Goal: Task Accomplishment & Management: Complete application form

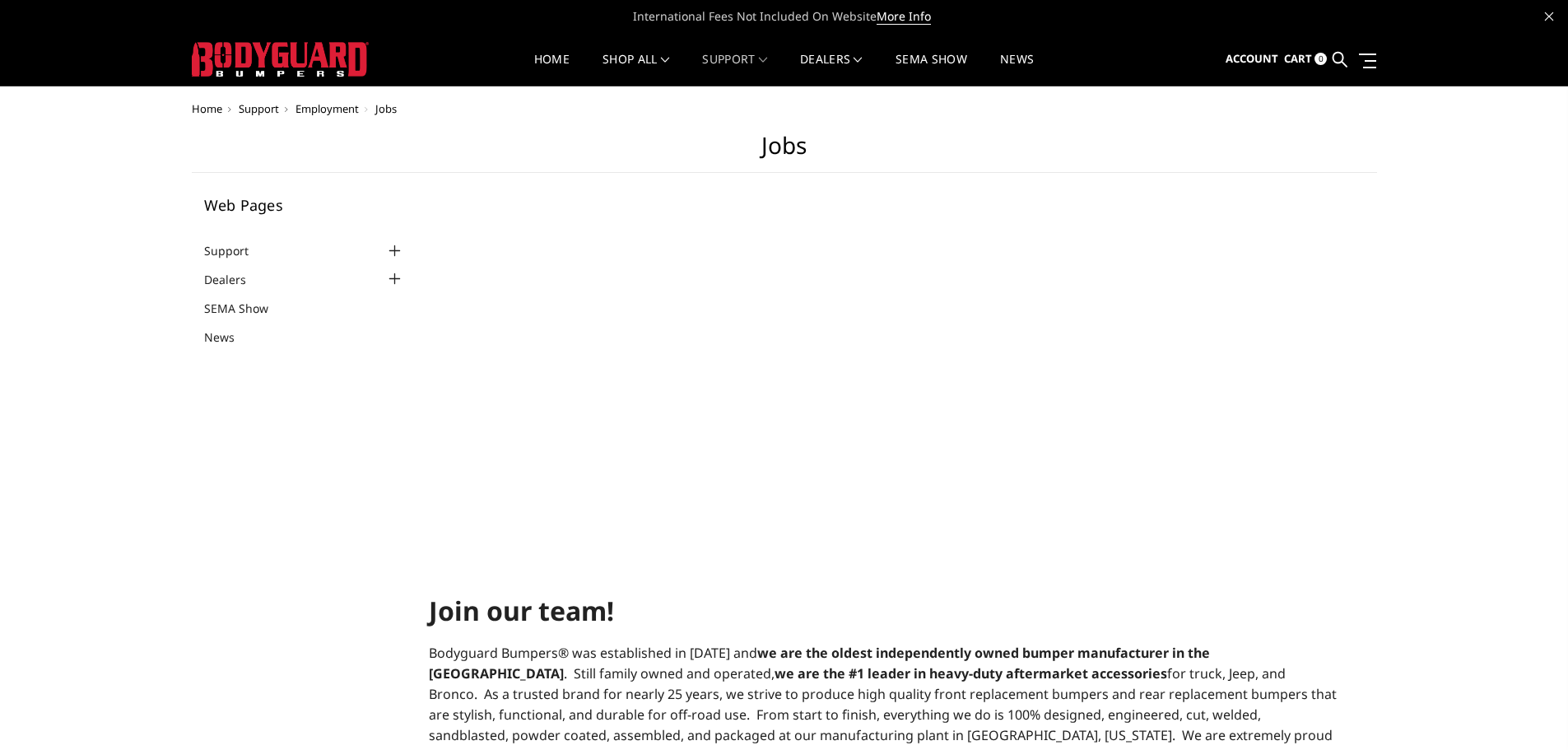
select select "US"
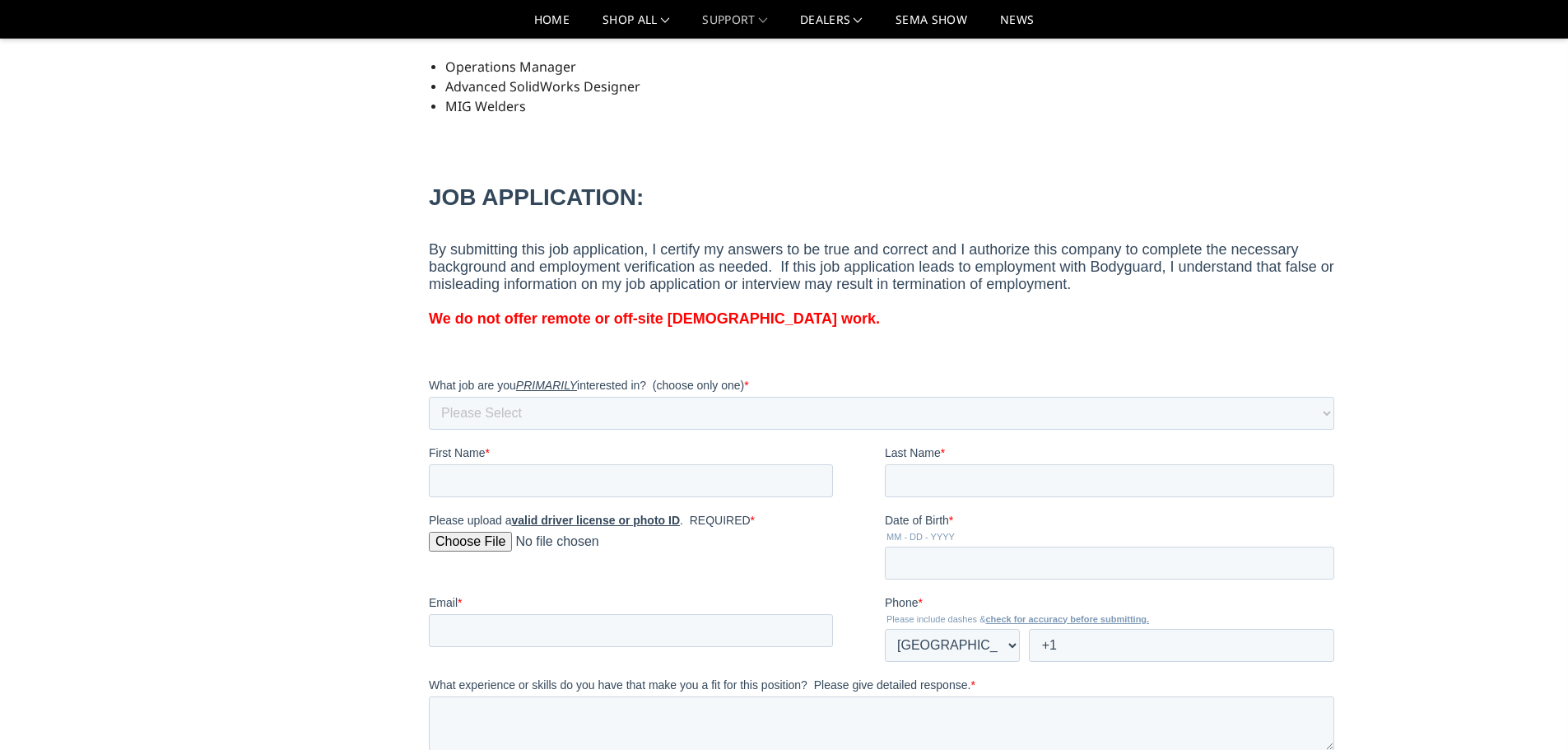
scroll to position [823, 0]
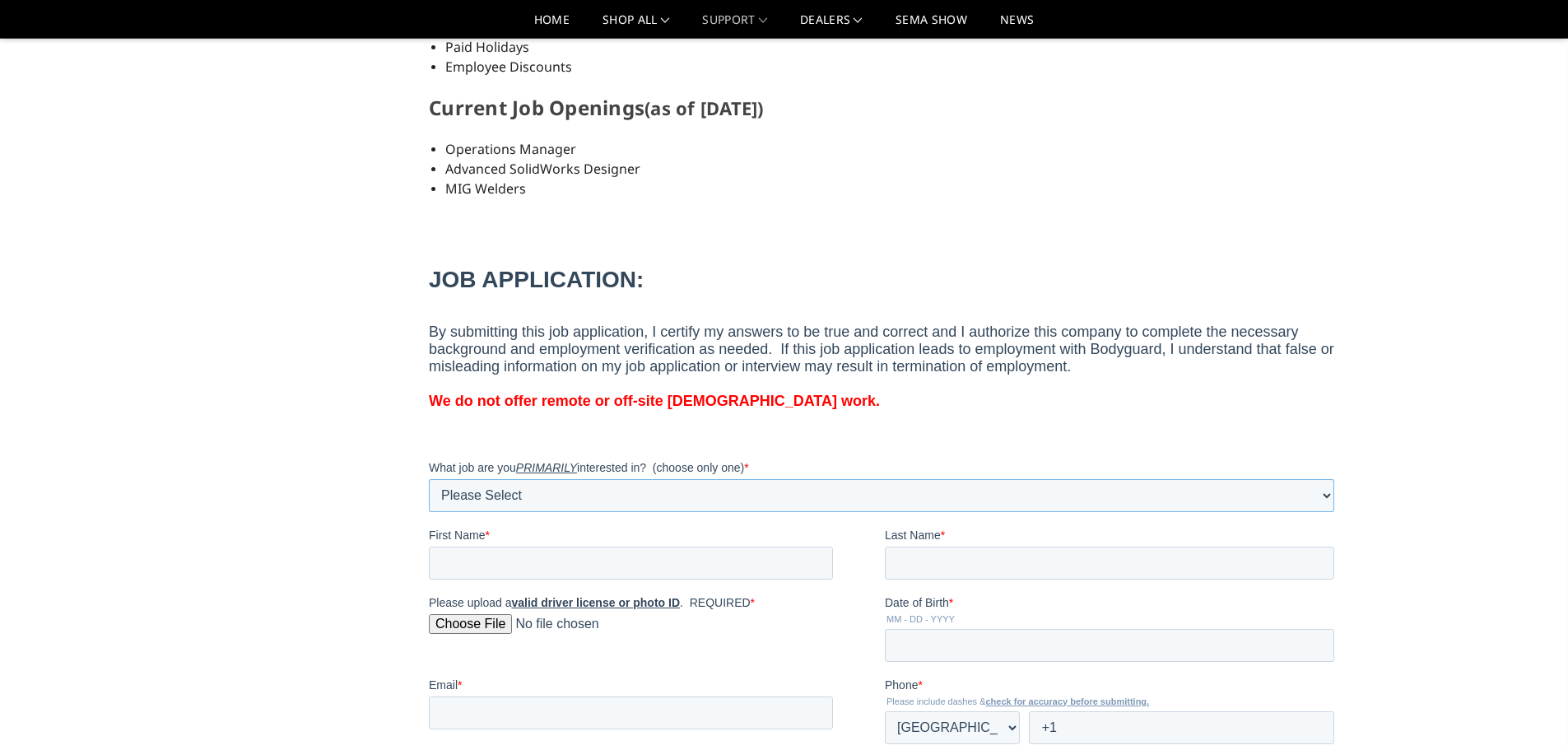
click at [474, 486] on select "Please Select MIG Welder Tacker / Fabricator Sandblast Powder Coat Parts Sorter…" at bounding box center [882, 495] width 906 height 33
click at [429, 478] on select "Please Select MIG Welder Tacker / Fabricator Sandblast Powder Coat Parts Sorter…" at bounding box center [882, 495] width 906 height 33
click at [540, 492] on select "Please Select MIG Welder Tacker / Fabricator Sandblast Powder Coat Parts Sorter…" at bounding box center [882, 495] width 906 height 33
select select "Operations Manager"
click at [429, 478] on select "Please Select MIG Welder Tacker / Fabricator Sandblast Powder Coat Parts Sorter…" at bounding box center [882, 495] width 906 height 33
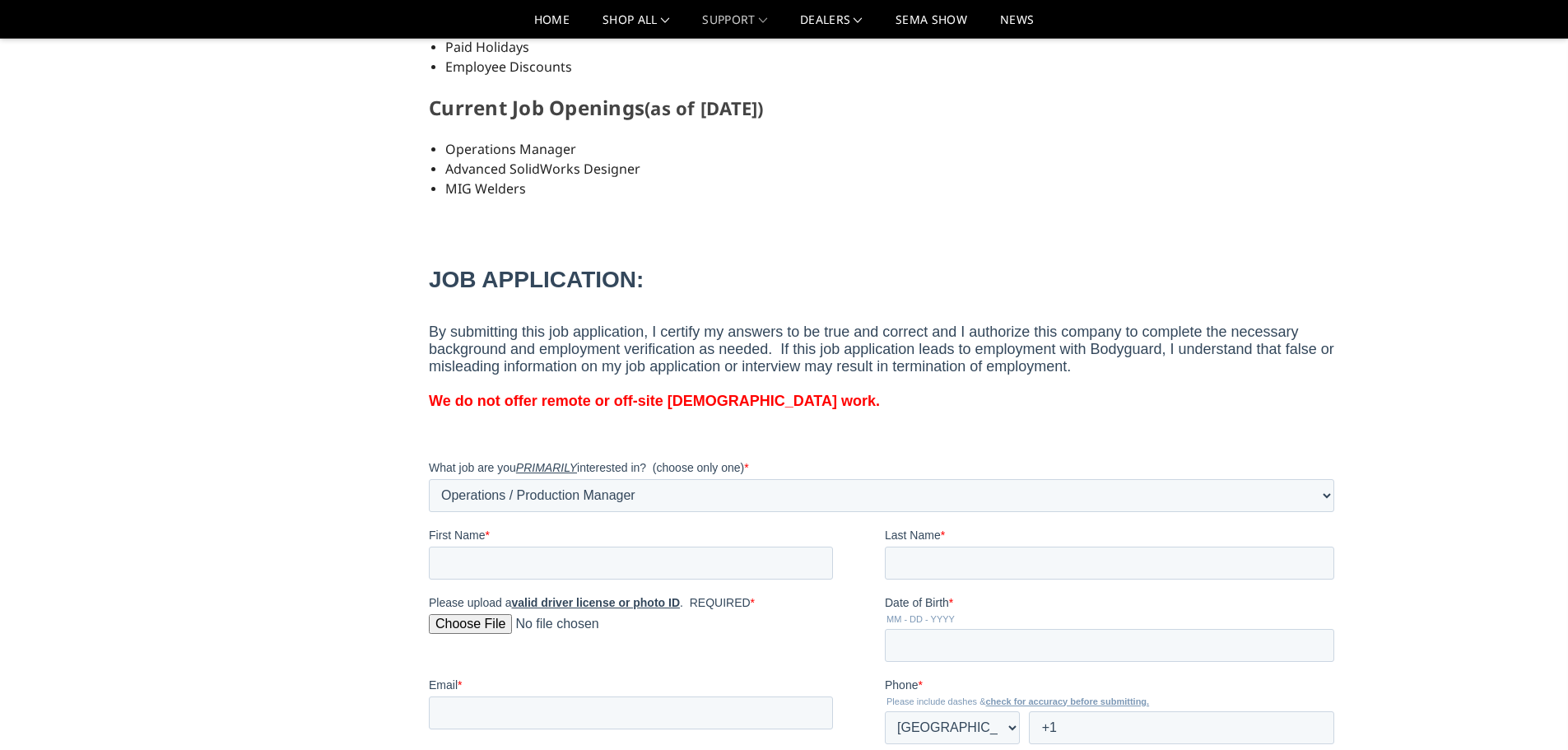
click at [341, 424] on main "Jobs Web Pages Support FAQ Install Instructions Shipping Warranty Terms & Condi…" at bounding box center [784, 503] width 1186 height 2486
click at [504, 569] on input "First Name *" at bounding box center [631, 562] width 404 height 33
type input "Sarah"
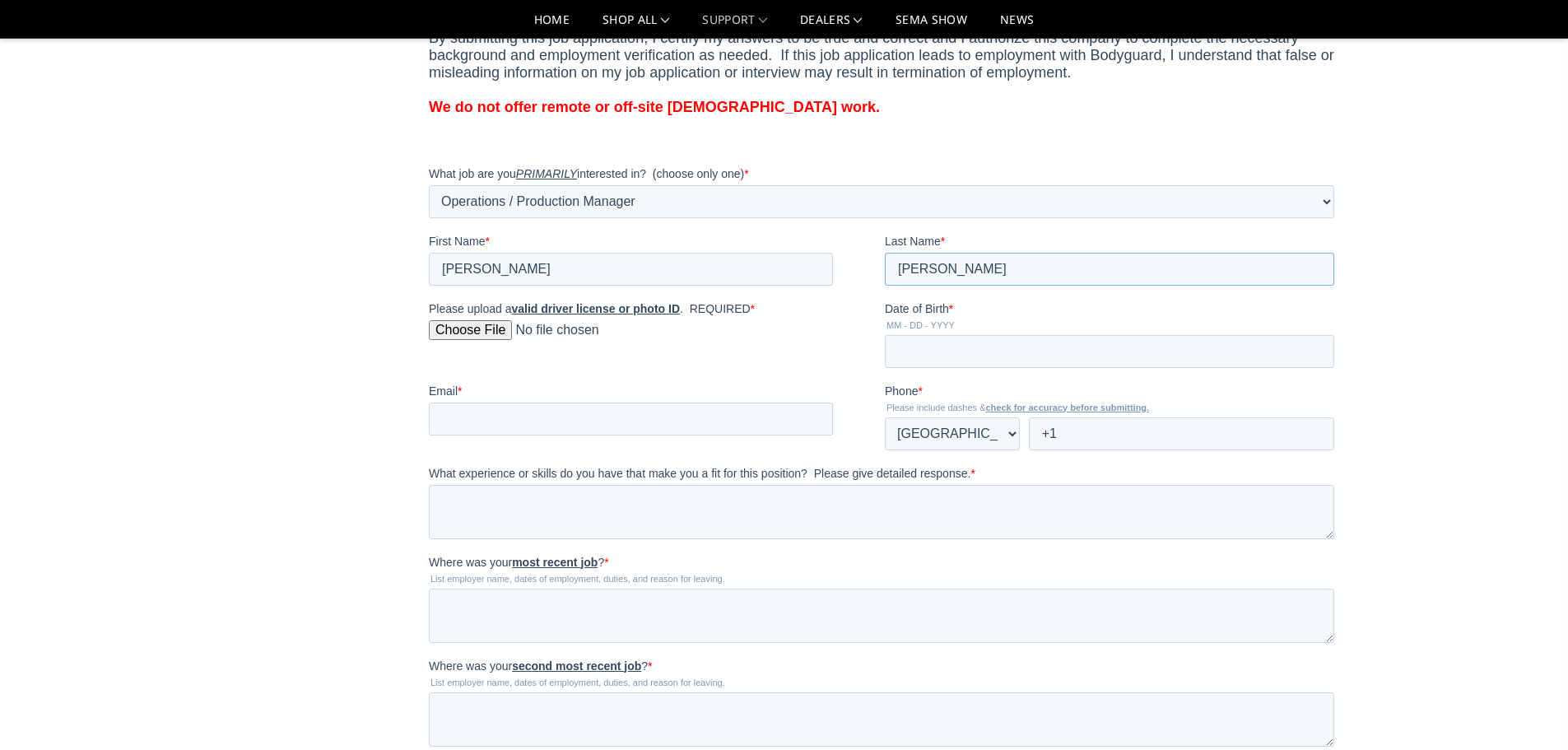
scroll to position [1152, 0]
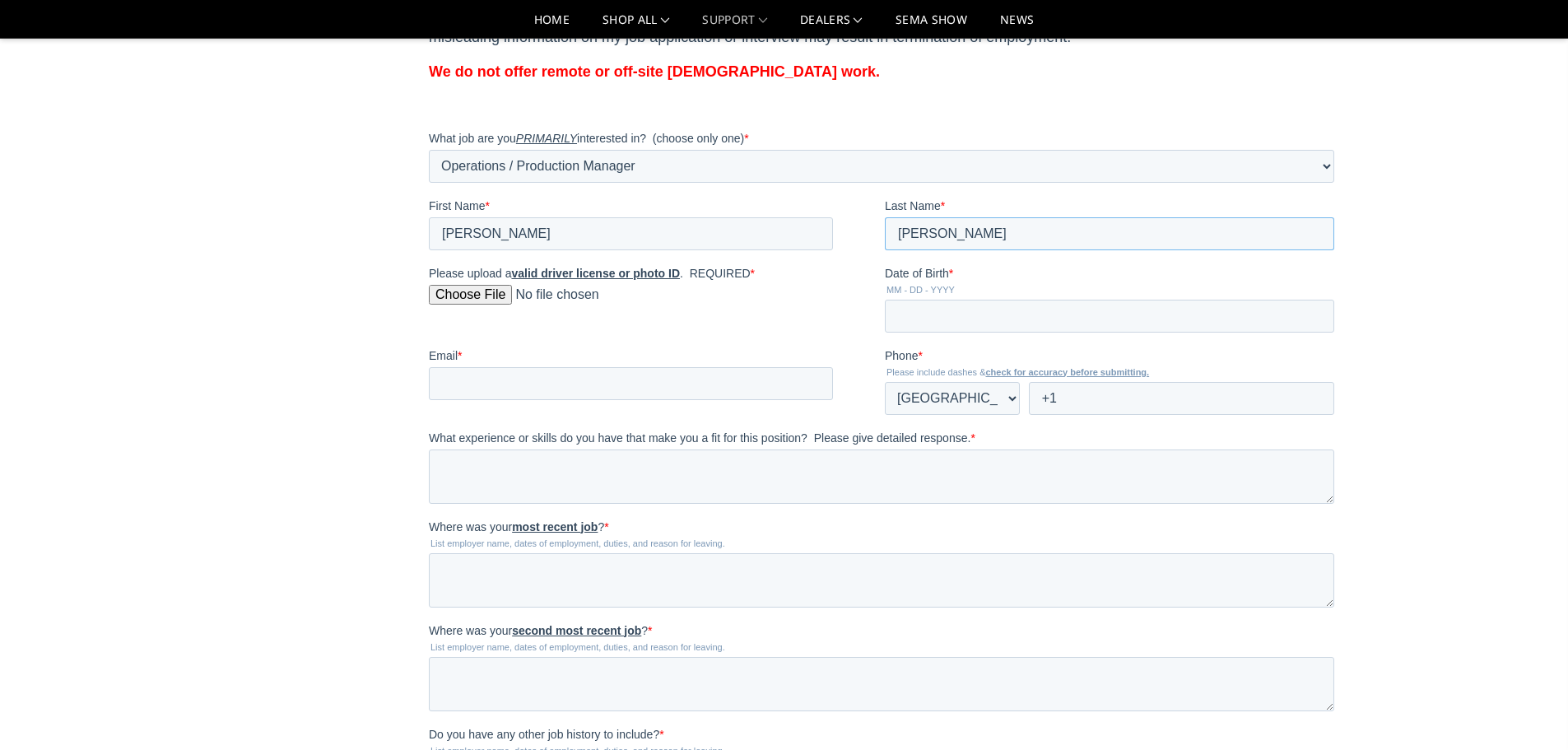
type input "Moore"
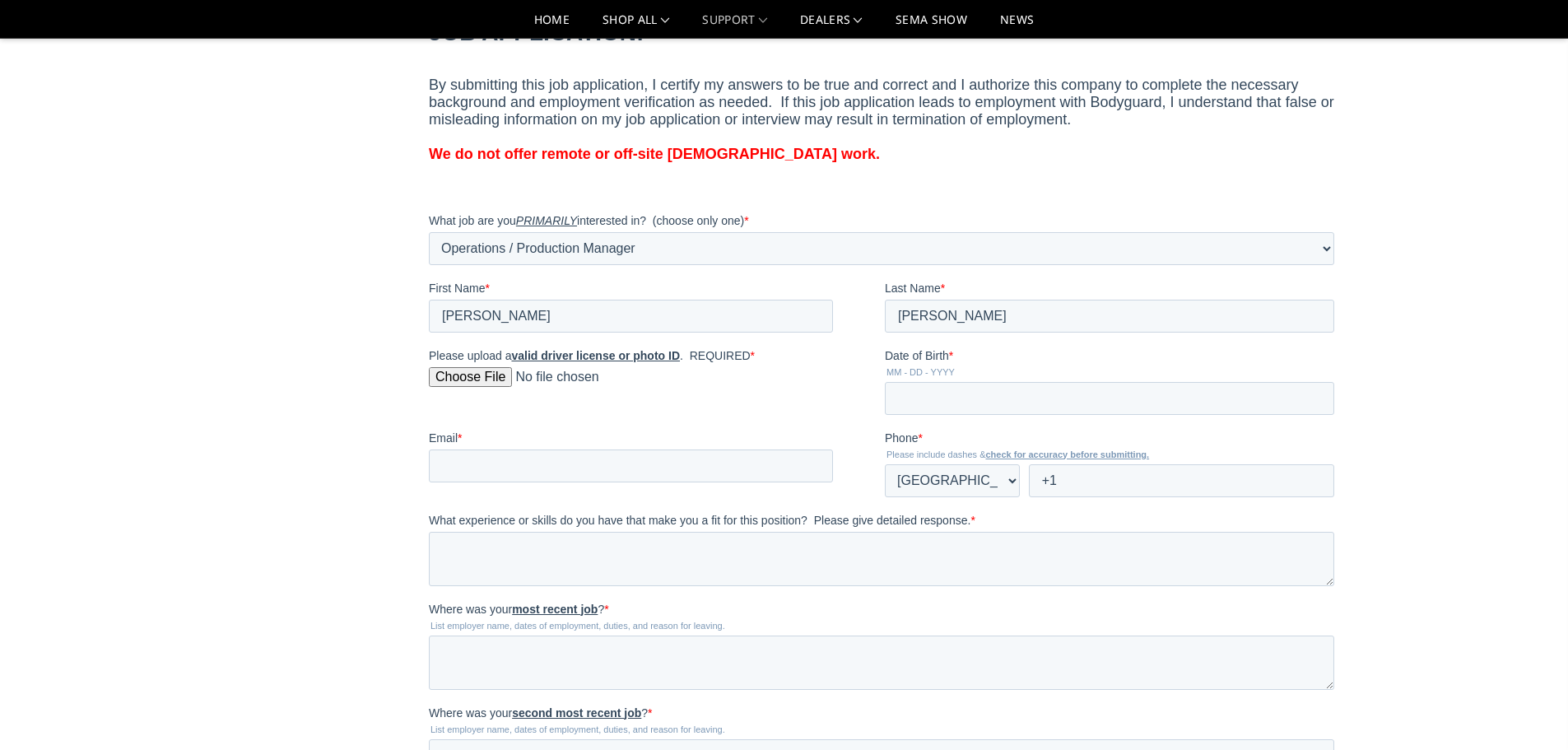
drag, startPoint x: 777, startPoint y: 462, endPoint x: 777, endPoint y: 379, distance: 83.0
click at [777, 379] on input "Please upload a valid driver license or photo ID . REQUIRED *" at bounding box center [631, 383] width 404 height 33
type input "C:\fakepath\DL.jpg"
click at [939, 396] on input "Date of Birth *" at bounding box center [1109, 398] width 450 height 33
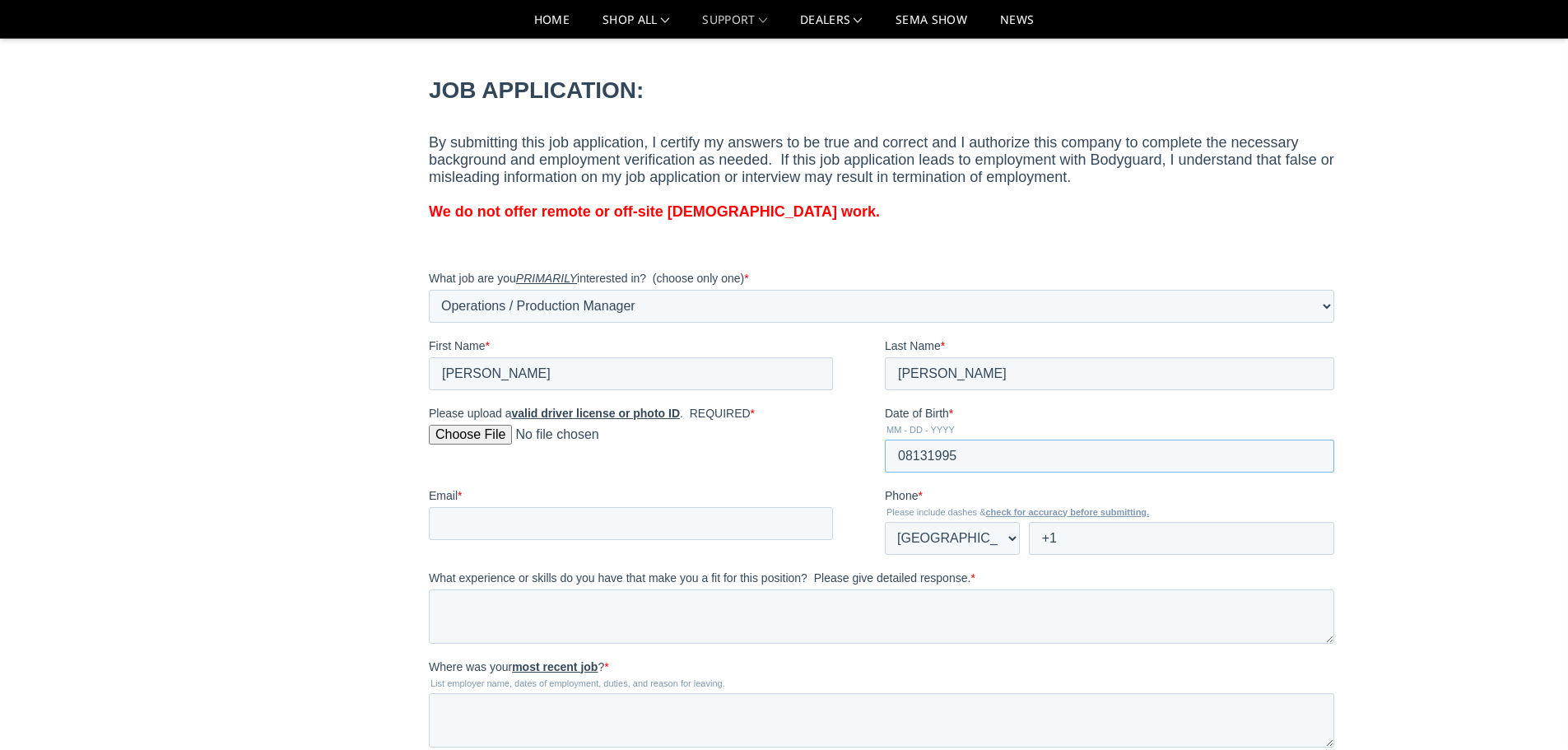
scroll to position [988, 0]
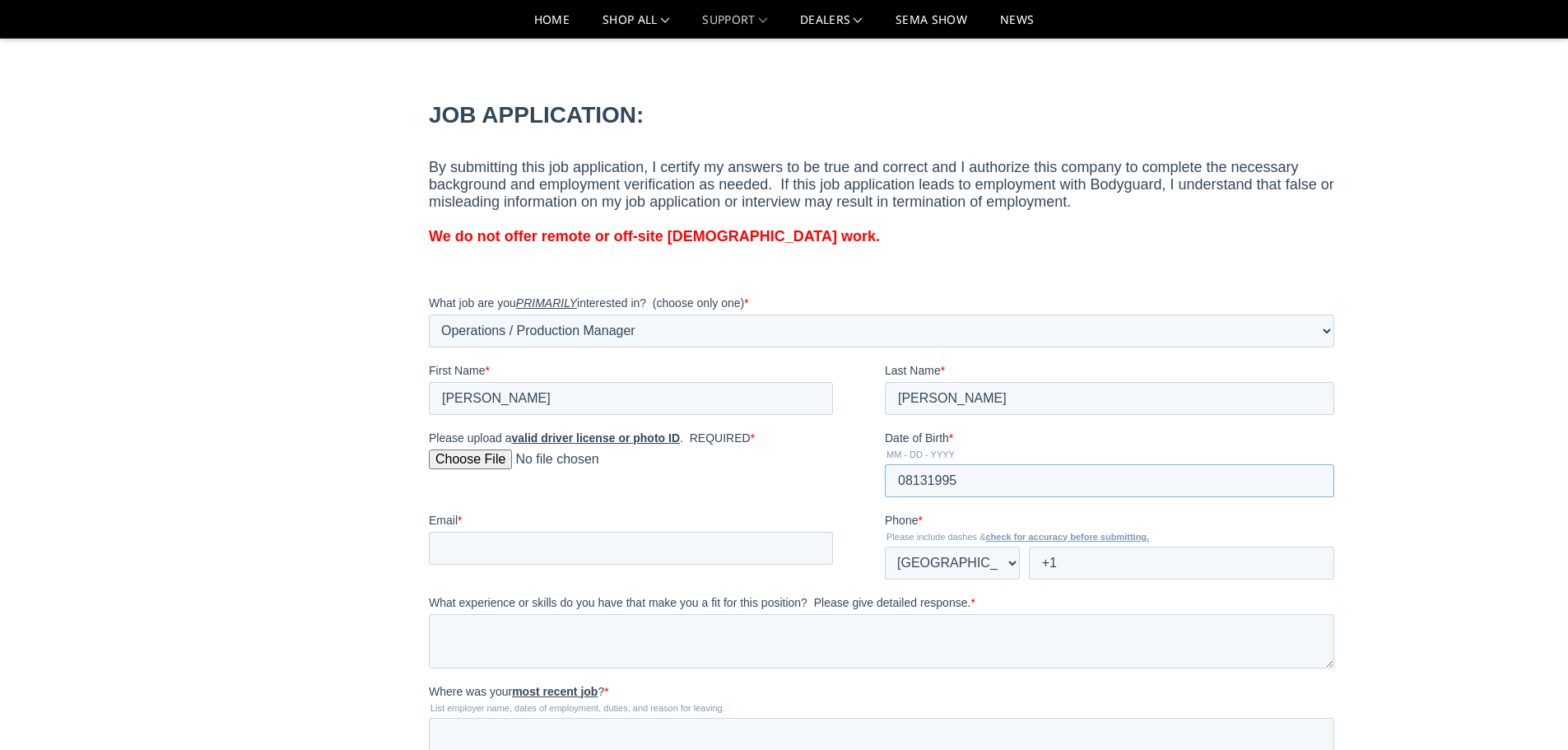
click at [913, 476] on input "08131995" at bounding box center [1109, 480] width 450 height 33
click at [938, 473] on input "08-131995" at bounding box center [1109, 480] width 450 height 33
type input "08-13-1995"
click at [629, 546] on input "Email *" at bounding box center [631, 548] width 404 height 33
type input "snorwoodmoore@gmail.com"
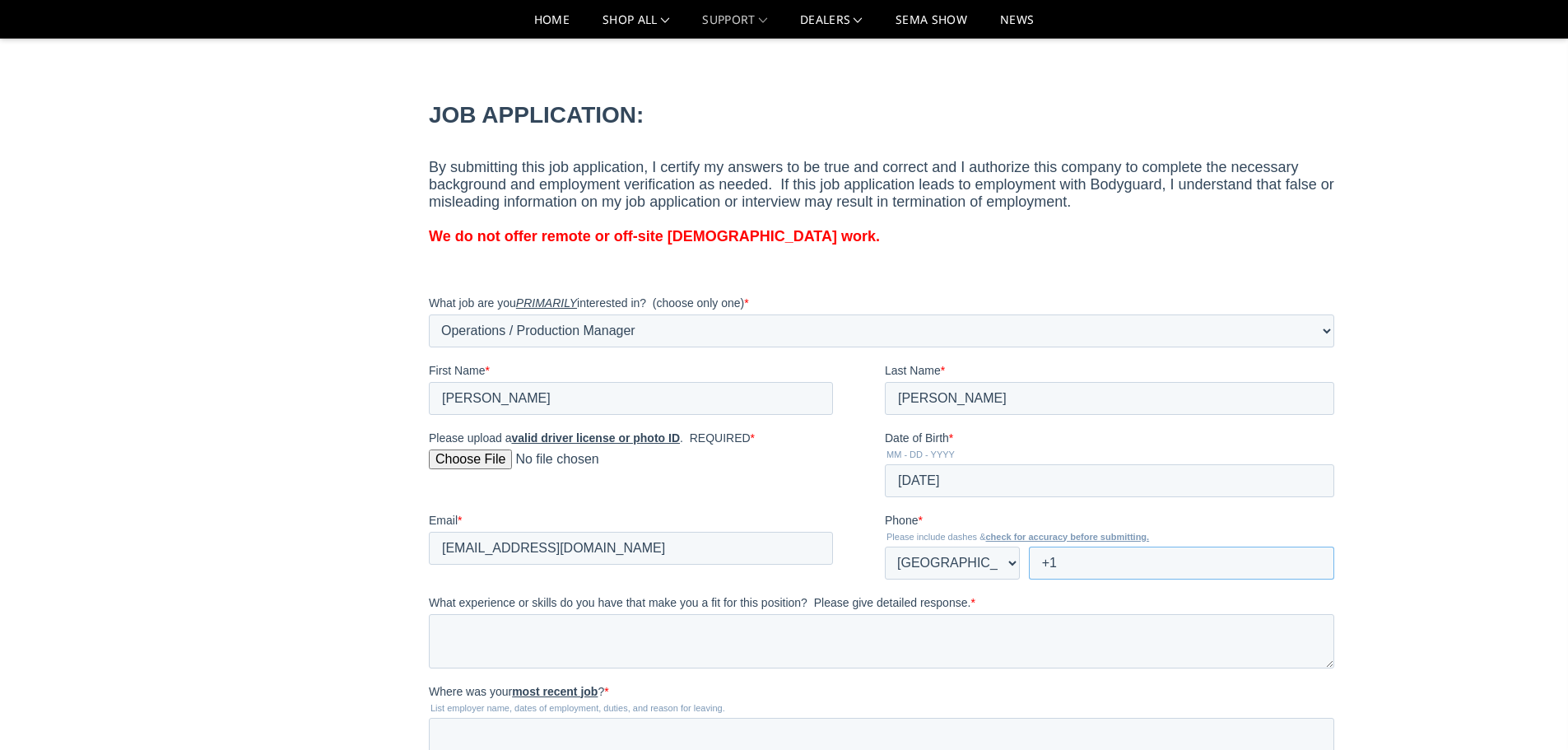
click at [1074, 560] on input "+1" at bounding box center [1181, 562] width 305 height 33
type input "+1 9034956708"
click at [1479, 533] on div "Home Support Employment Jobs Jobs Web Pages Support FAQ Install Instructions Sh…" at bounding box center [784, 333] width 1568 height 2534
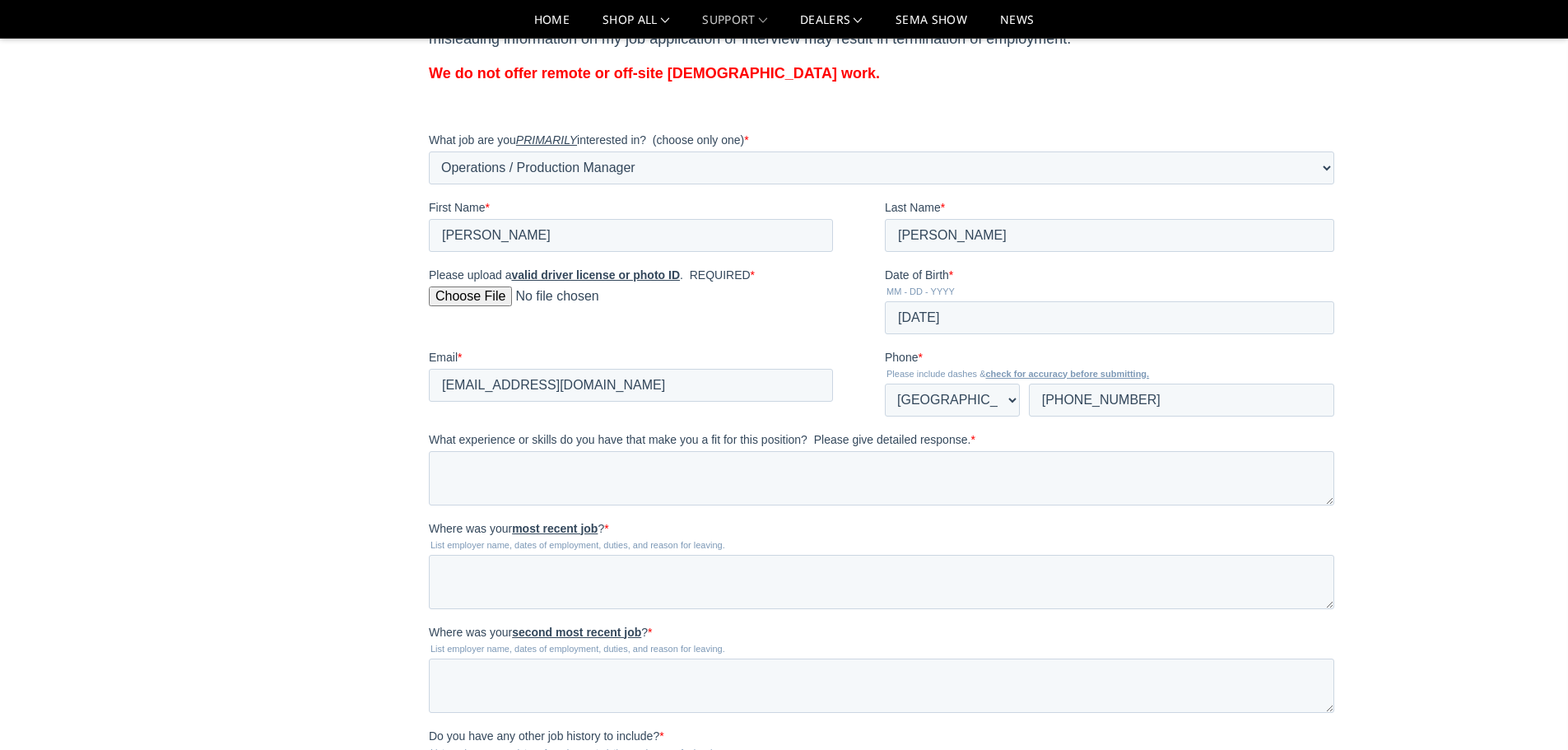
scroll to position [1152, 0]
drag, startPoint x: 858, startPoint y: 341, endPoint x: 429, endPoint y: 442, distance: 440.7
click at [429, 442] on span "What experience or skills do you have that make you a fit for this position? Pl…" at bounding box center [700, 438] width 542 height 13
click at [429, 450] on textarea "What experience or skills do you have that make you a fit for this position? Pl…" at bounding box center [882, 477] width 906 height 54
click at [431, 432] on span "What experience or skills do you have that make you a fit for this position? Pl…" at bounding box center [700, 438] width 542 height 13
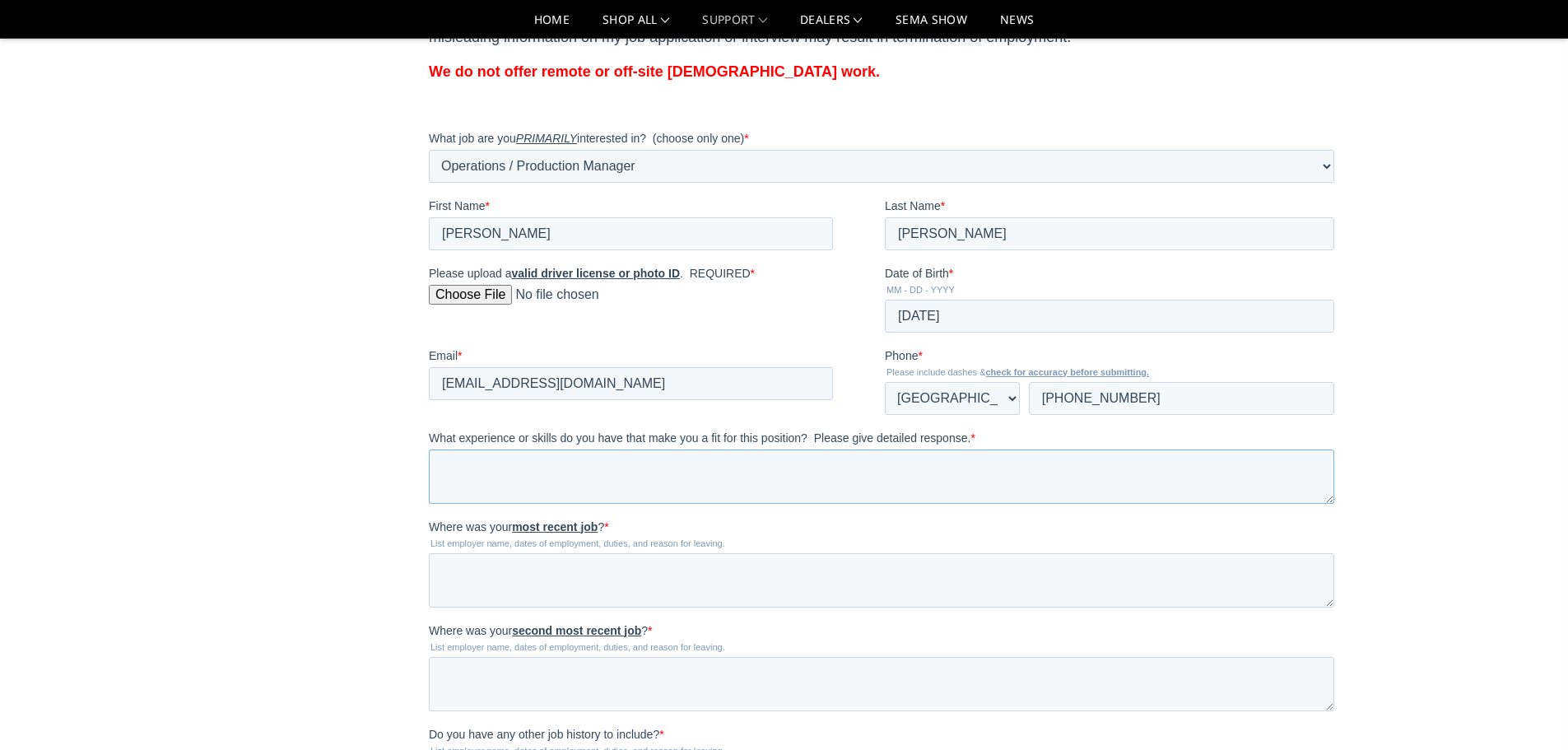
click at [431, 450] on textarea "What experience or skills do you have that make you a fit for this position? Pl…" at bounding box center [882, 477] width 906 height 54
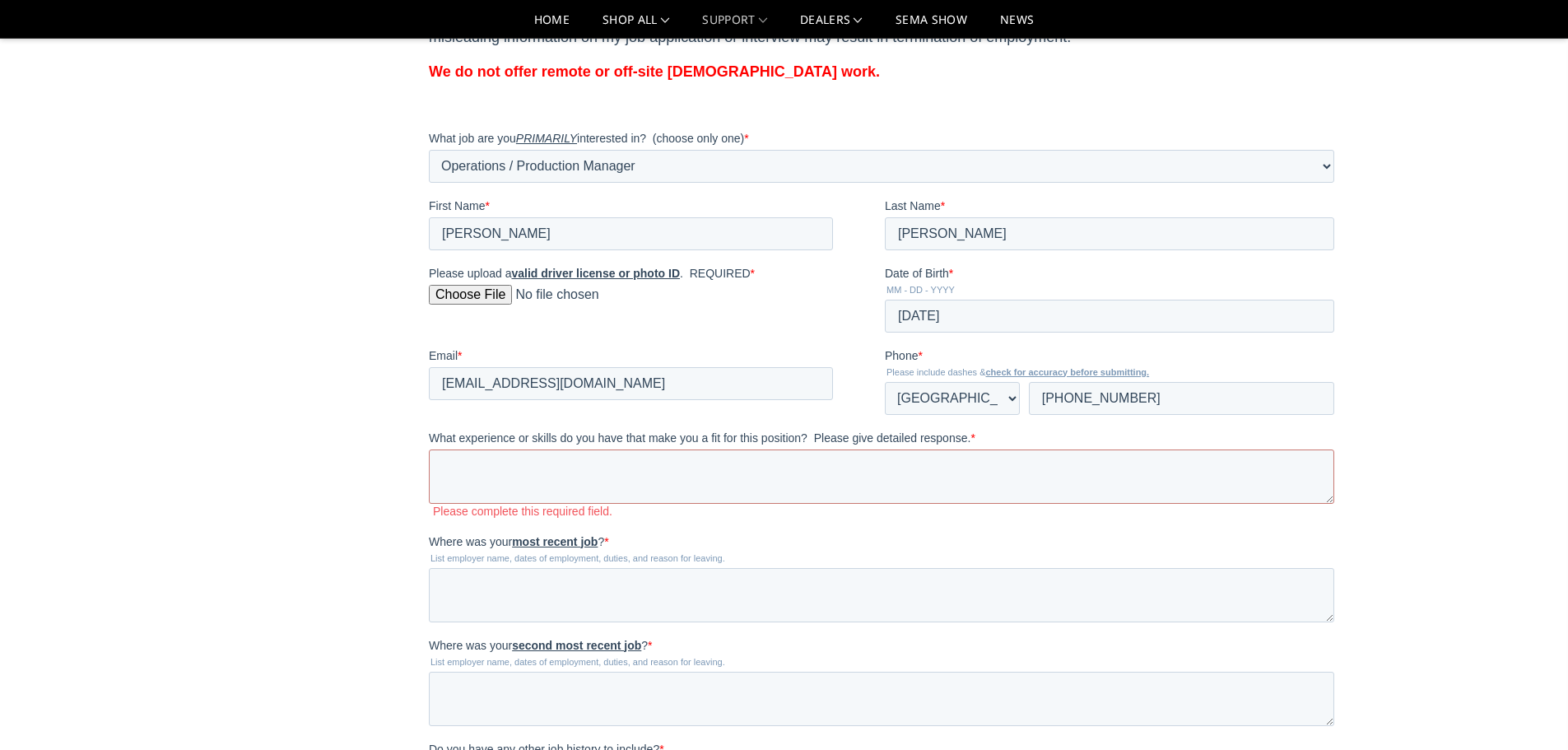
drag, startPoint x: 857, startPoint y: 338, endPoint x: 911, endPoint y: 441, distance: 116.3
click at [1050, 441] on label "What experience or skills do you have that make you a fit for this position? Pl…" at bounding box center [886, 437] width 913 height 16
click at [1050, 450] on textarea "What experience or skills do you have that make you a fit for this position? Pl…" at bounding box center [882, 477] width 906 height 54
drag, startPoint x: 1031, startPoint y: 441, endPoint x: 475, endPoint y: 441, distance: 556.0
click at [475, 441] on label "What experience or skills do you have that make you a fit for this position? Pl…" at bounding box center [886, 437] width 913 height 16
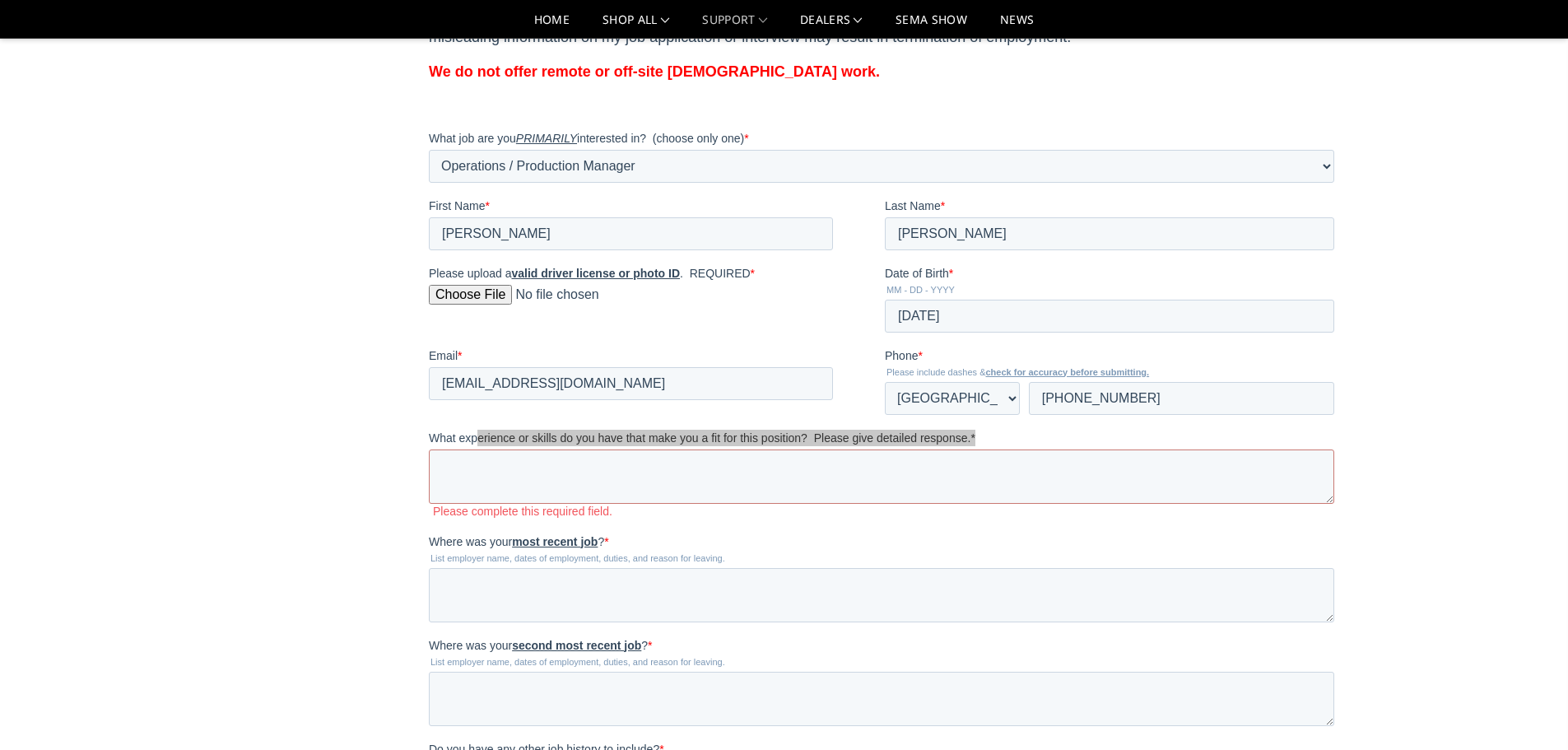
drag, startPoint x: 845, startPoint y: 336, endPoint x: 559, endPoint y: 431, distance: 301.4
click at [531, 432] on span "What experience or skills do you have that make you a fit for this position? Pl…" at bounding box center [700, 438] width 542 height 13
click at [531, 450] on textarea "What experience or skills do you have that make you a fit for this position? Pl…" at bounding box center [882, 477] width 906 height 54
drag, startPoint x: 856, startPoint y: 335, endPoint x: 921, endPoint y: 456, distance: 137.4
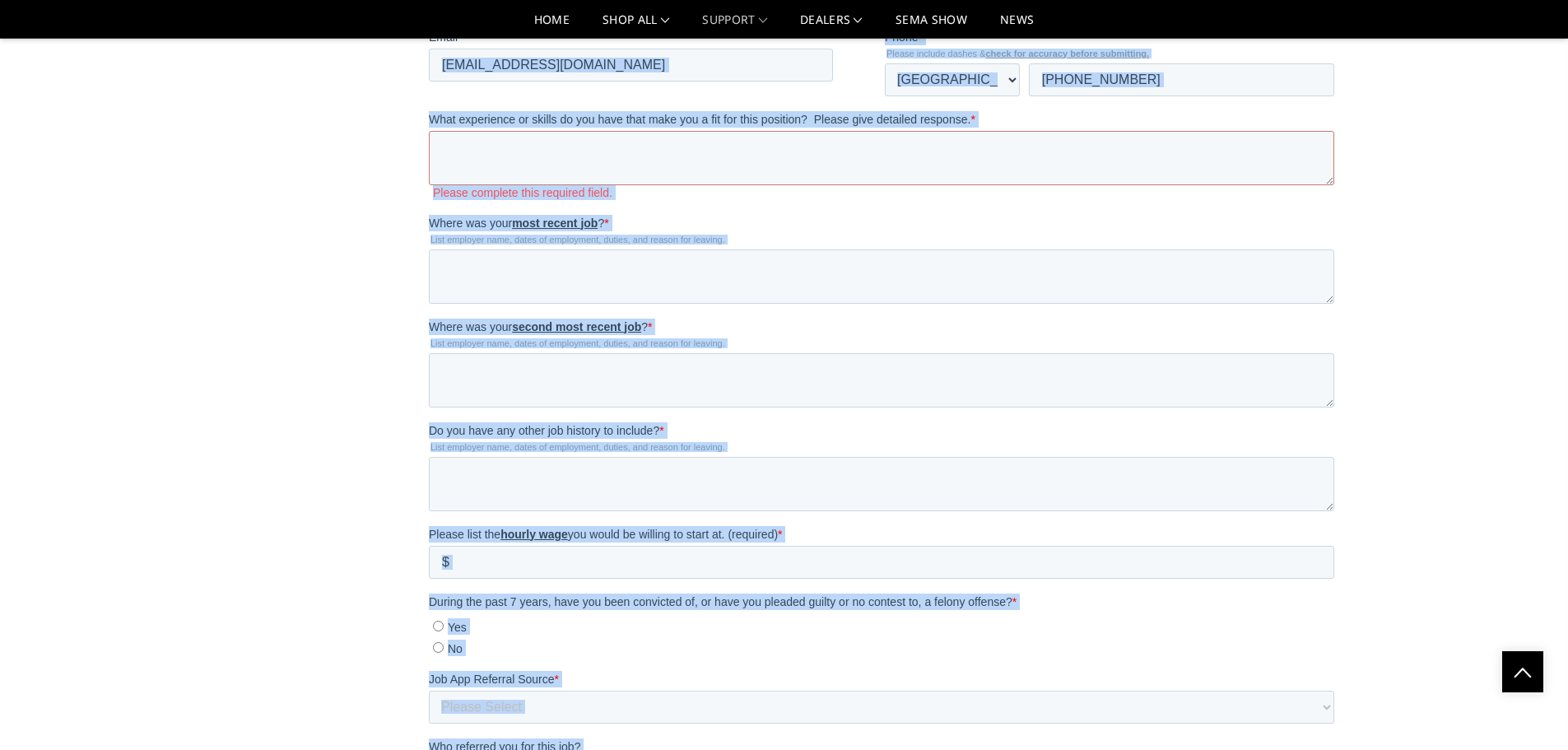
scroll to position [1458, 0]
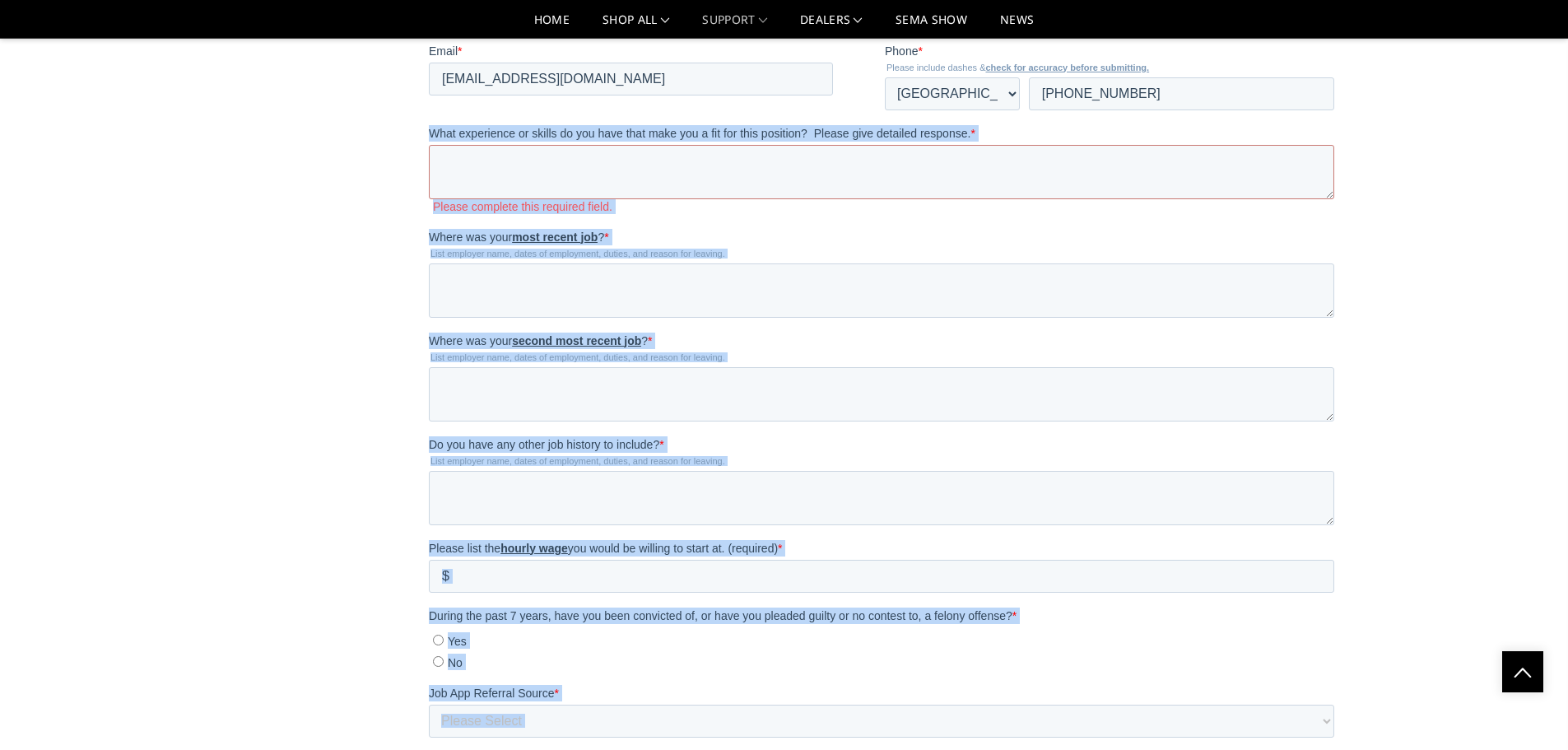
drag, startPoint x: 506, startPoint y: 925, endPoint x: 421, endPoint y: 127, distance: 802.5
click html "JOB APPLICATION: By submitting this job application, I certify my answers to be…"
copy form "What experience or skills do you have that make you a fit for this position? Pl…"
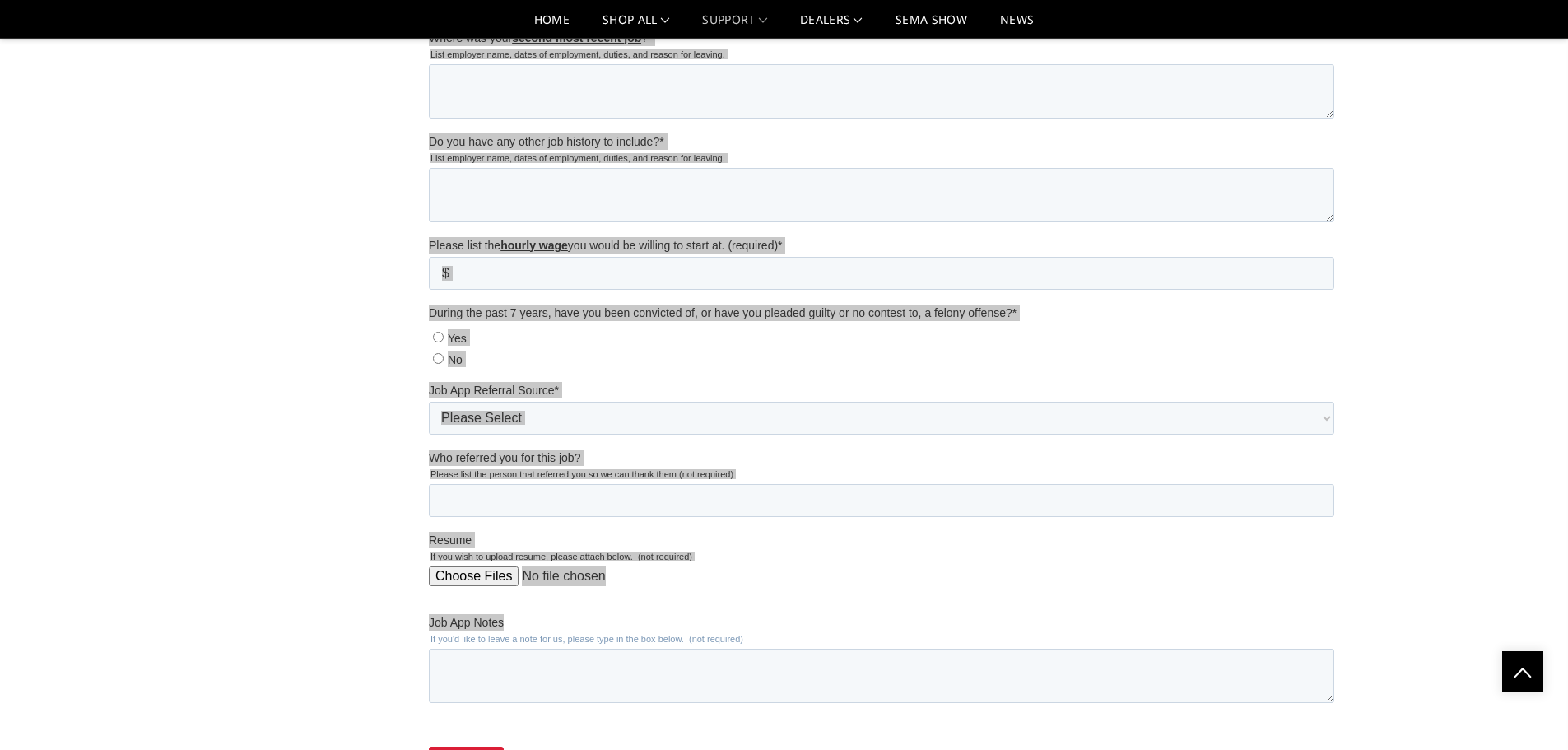
scroll to position [1787, 0]
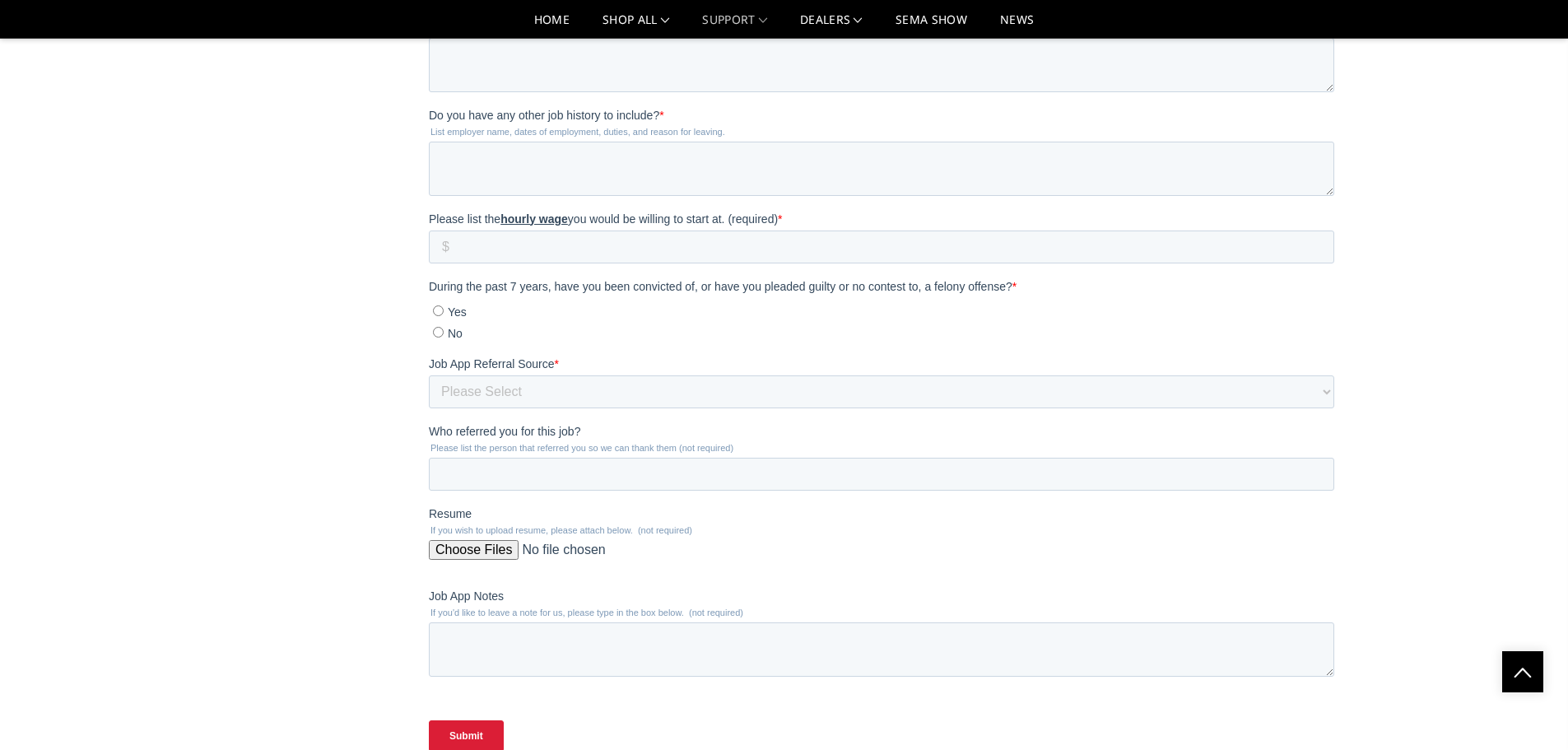
click at [747, 608] on legend "If you'd like to leave a note for us, please type in the box below. (not requir…" at bounding box center [886, 612] width 913 height 10
drag, startPoint x: 741, startPoint y: 617, endPoint x: 829, endPoint y: -118, distance: 740.2
click html "JOB APPLICATION: By submitting this job application, I certify my answers to be…"
copy legend "If you'd like to leave a note for us, please type in the box below. (not requir…"
click at [454, 548] on input "Resume" at bounding box center [882, 556] width 906 height 33
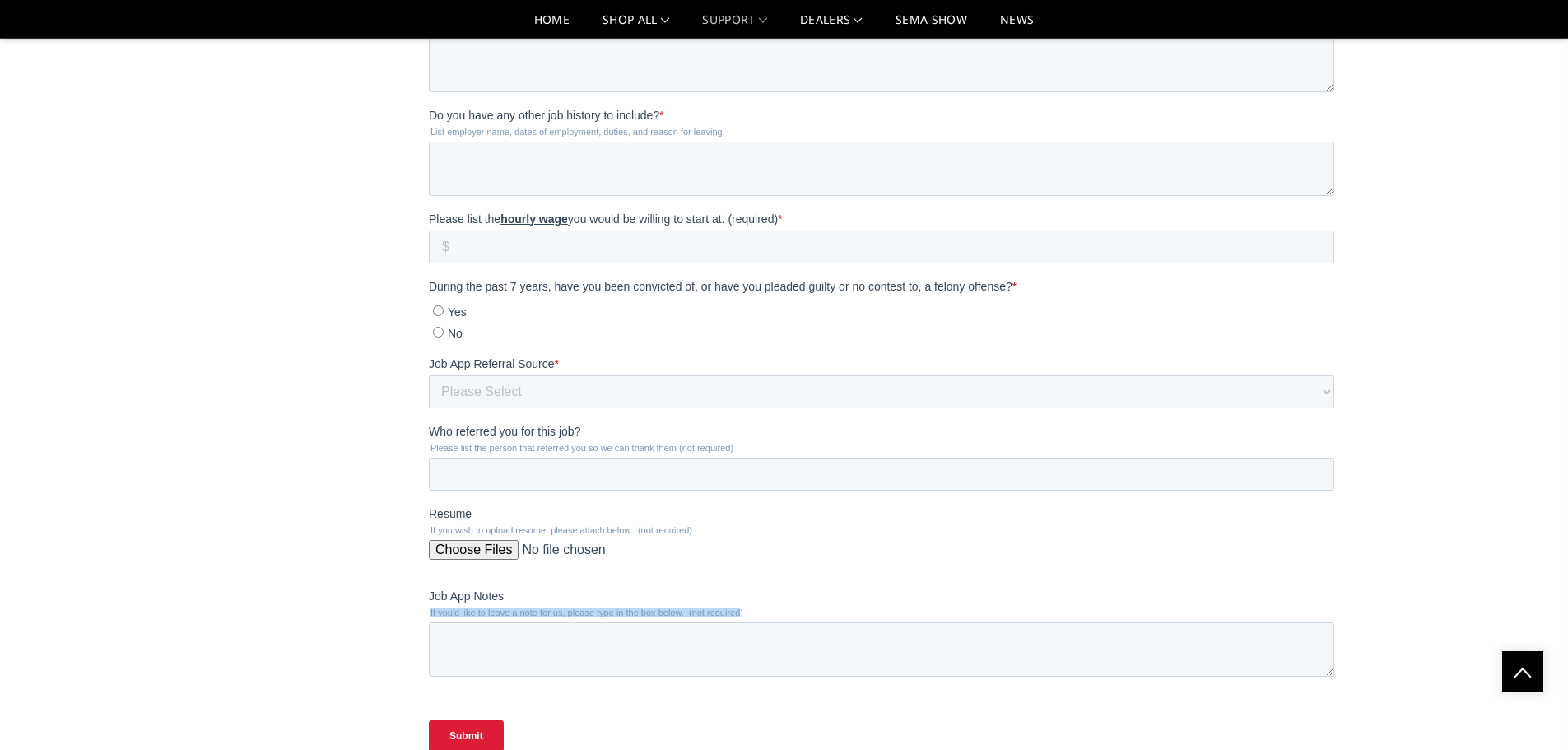
type input "C:\fakepath\Resume - Sarah Moore.pdf"
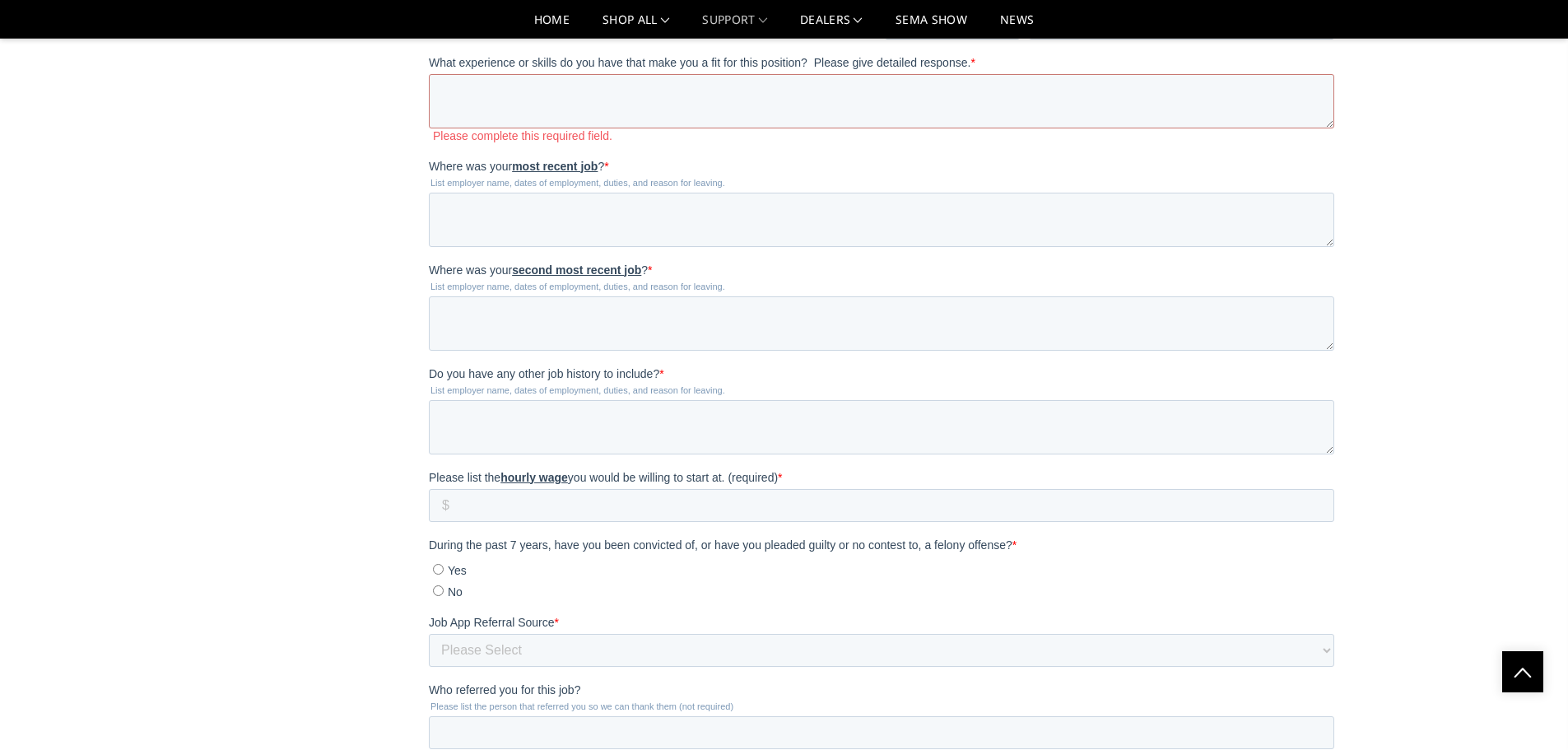
scroll to position [1293, 0]
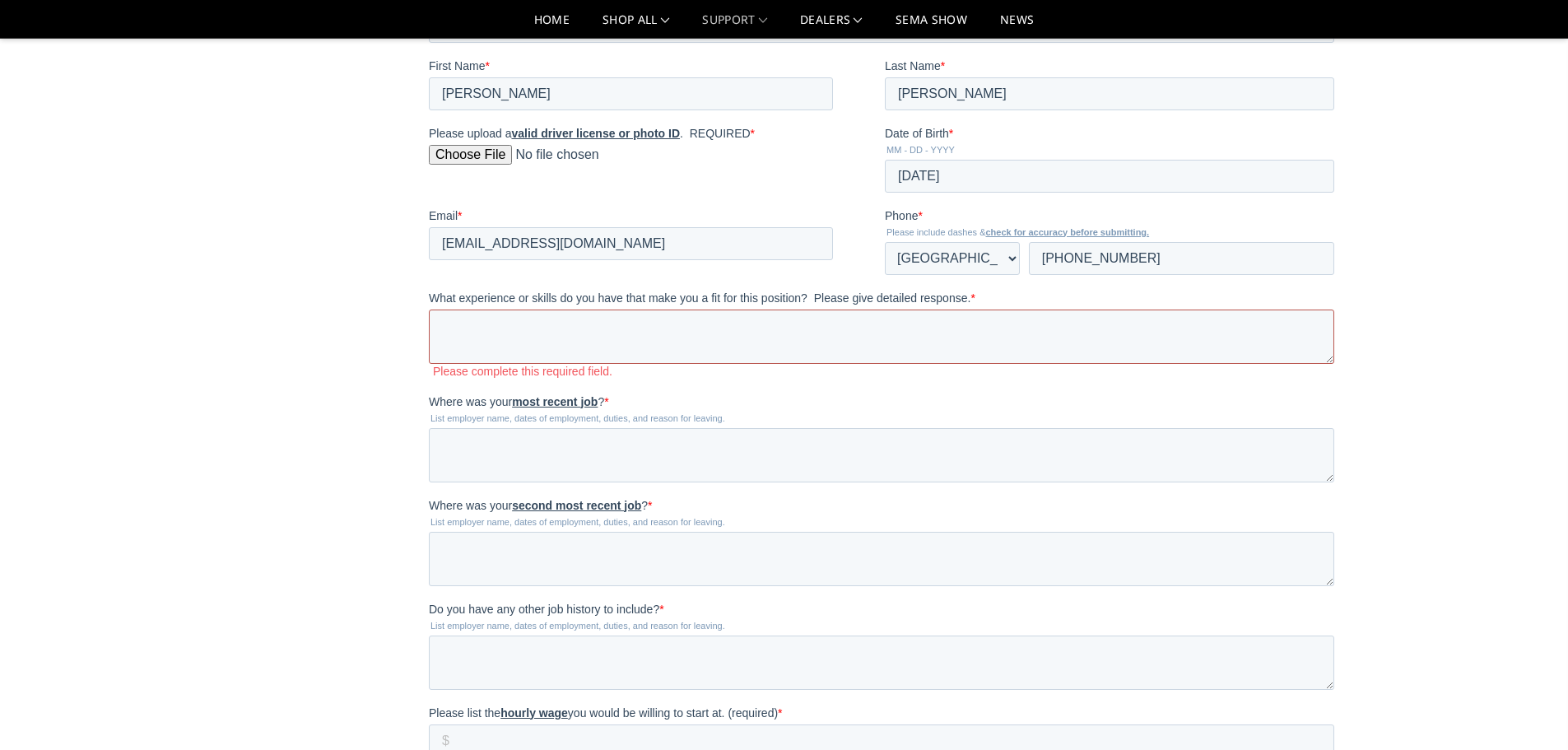
click at [477, 322] on textarea "What experience or skills do you have that make you a fit for this position? Pl…" at bounding box center [882, 337] width 906 height 54
click at [460, 442] on textarea "Where was your most recent job ? *" at bounding box center [882, 455] width 906 height 54
paste textarea "Creative Solutions | HR Administrator | 2024 – Present Duties: Manage full-cycl…"
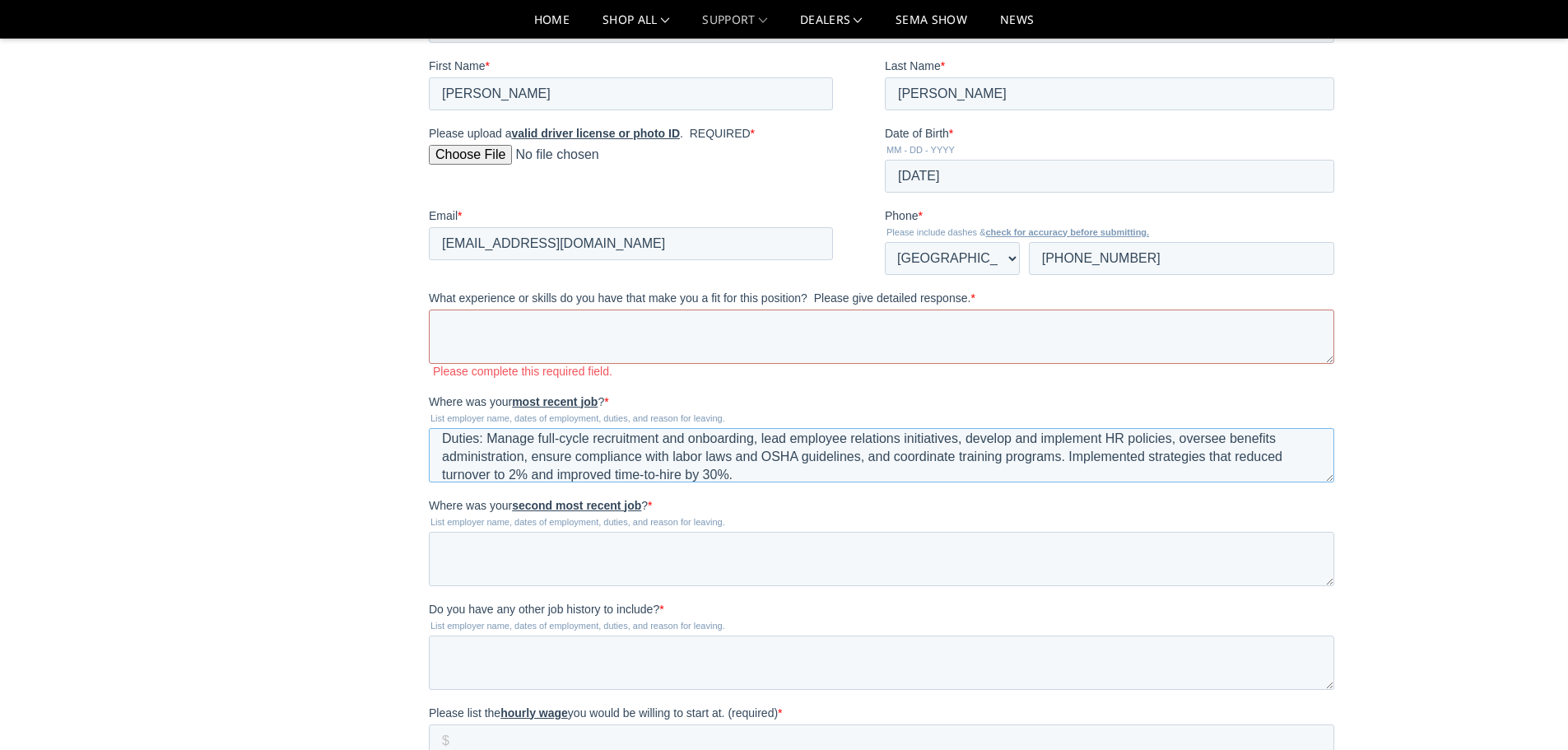
scroll to position [0, 0]
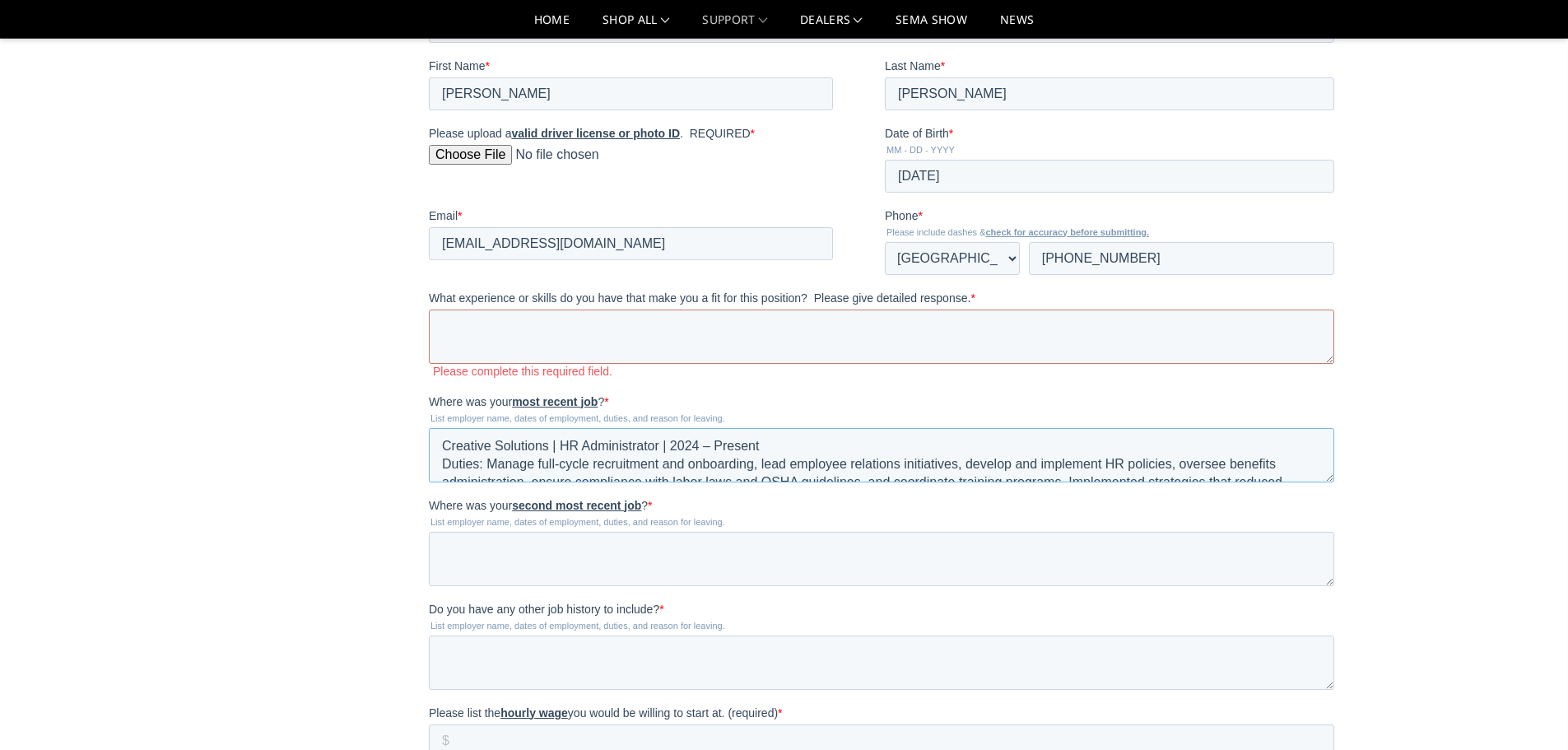
type textarea "Creative Solutions | HR Administrator | 2024 – Present Duties: Manage full-cycl…"
click at [731, 322] on textarea "What experience or skills do you have that make you a fit for this position? Pl…" at bounding box center [882, 337] width 906 height 54
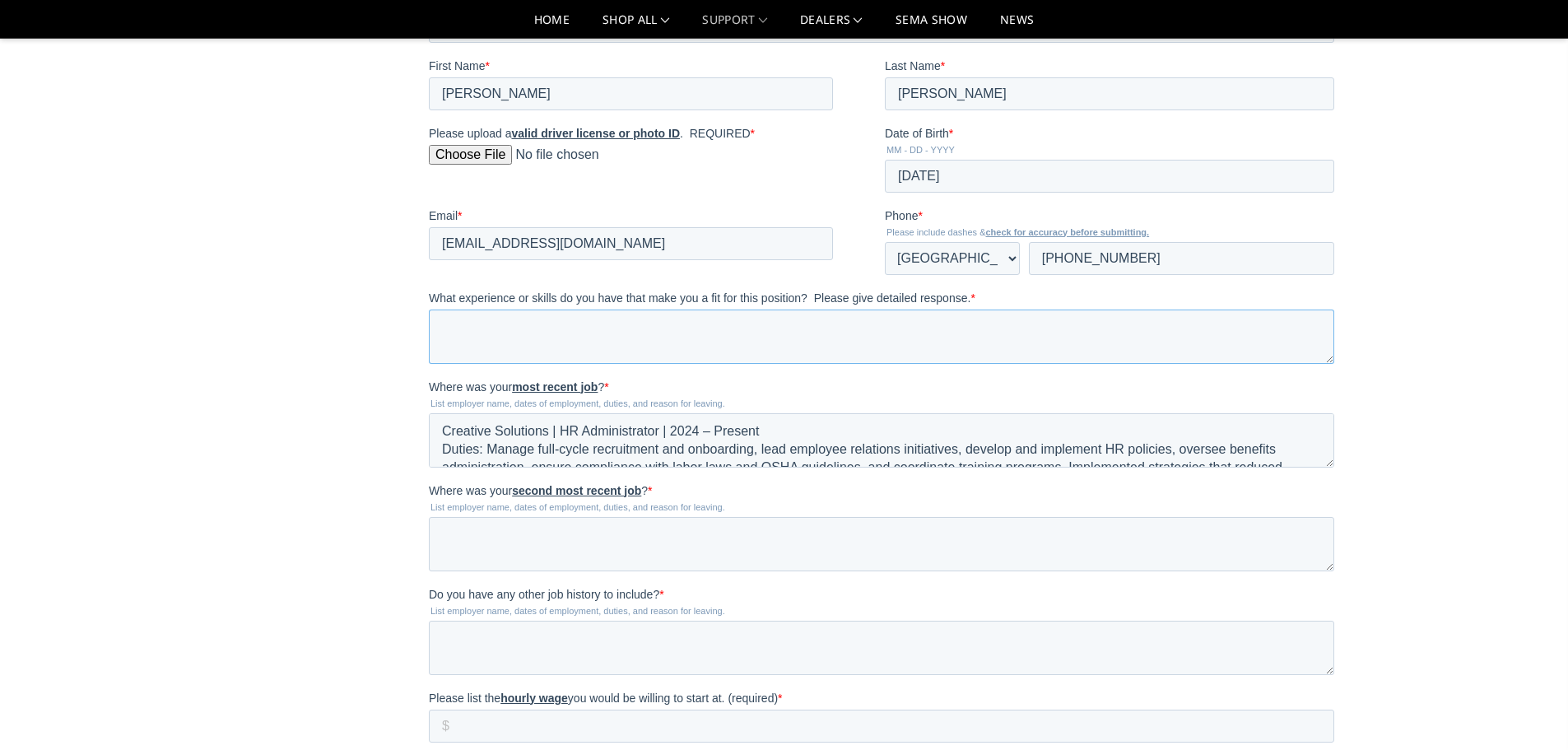
paste textarea "I bring over 6 years of experience in human resources, operations management, a…"
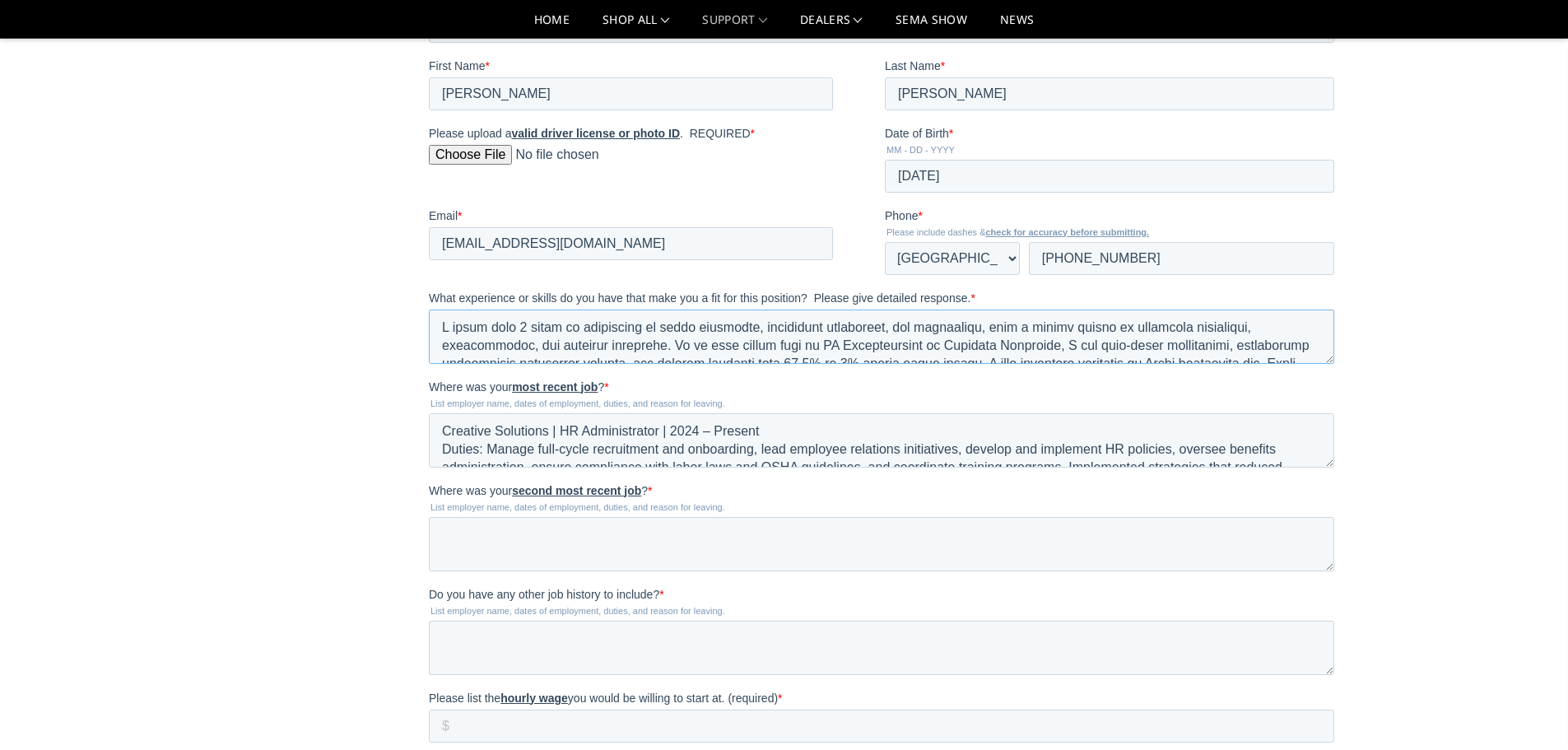
click at [515, 322] on textarea "What experience or skills do you have that make you a fit for this position? Pl…" at bounding box center [882, 337] width 906 height 54
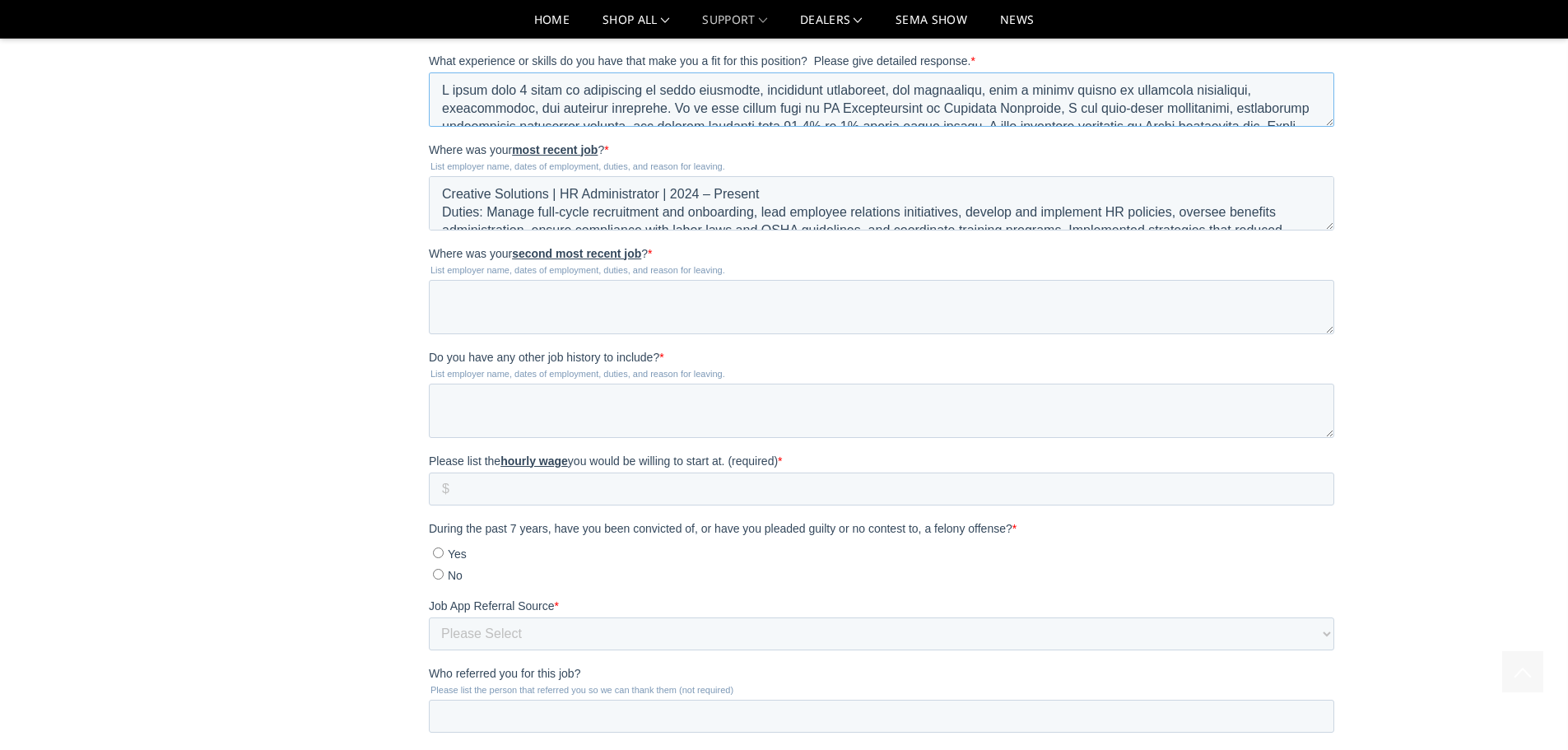
scroll to position [1539, 0]
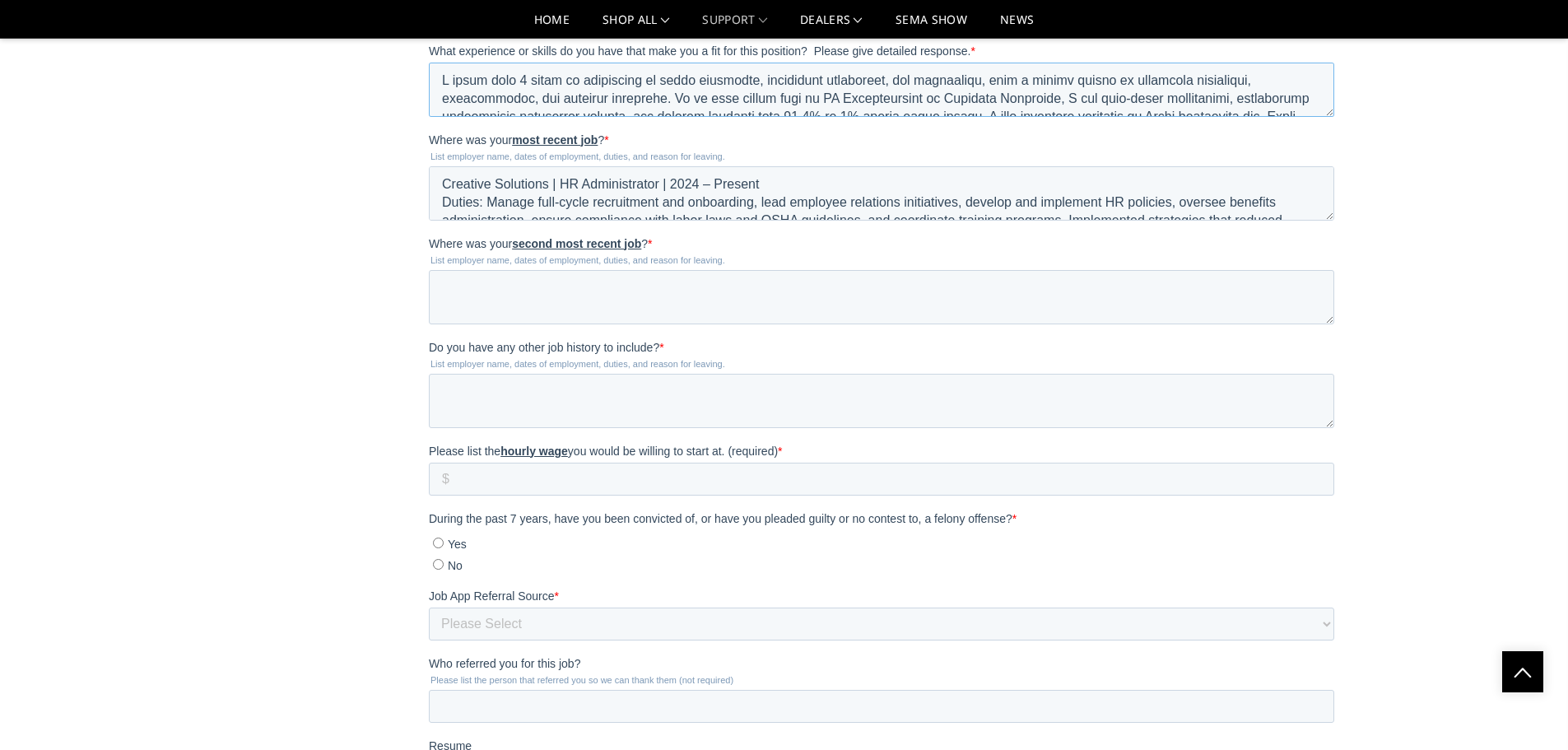
type textarea "I bring over 9 years of experience in human resources, operations management, a…"
click at [673, 277] on textarea "Where was your second most recent job ? *" at bounding box center [882, 297] width 906 height 54
paste textarea "Titus Regional Medical Center | HR Business Partner | 2019 – 2024 Duties: Direc…"
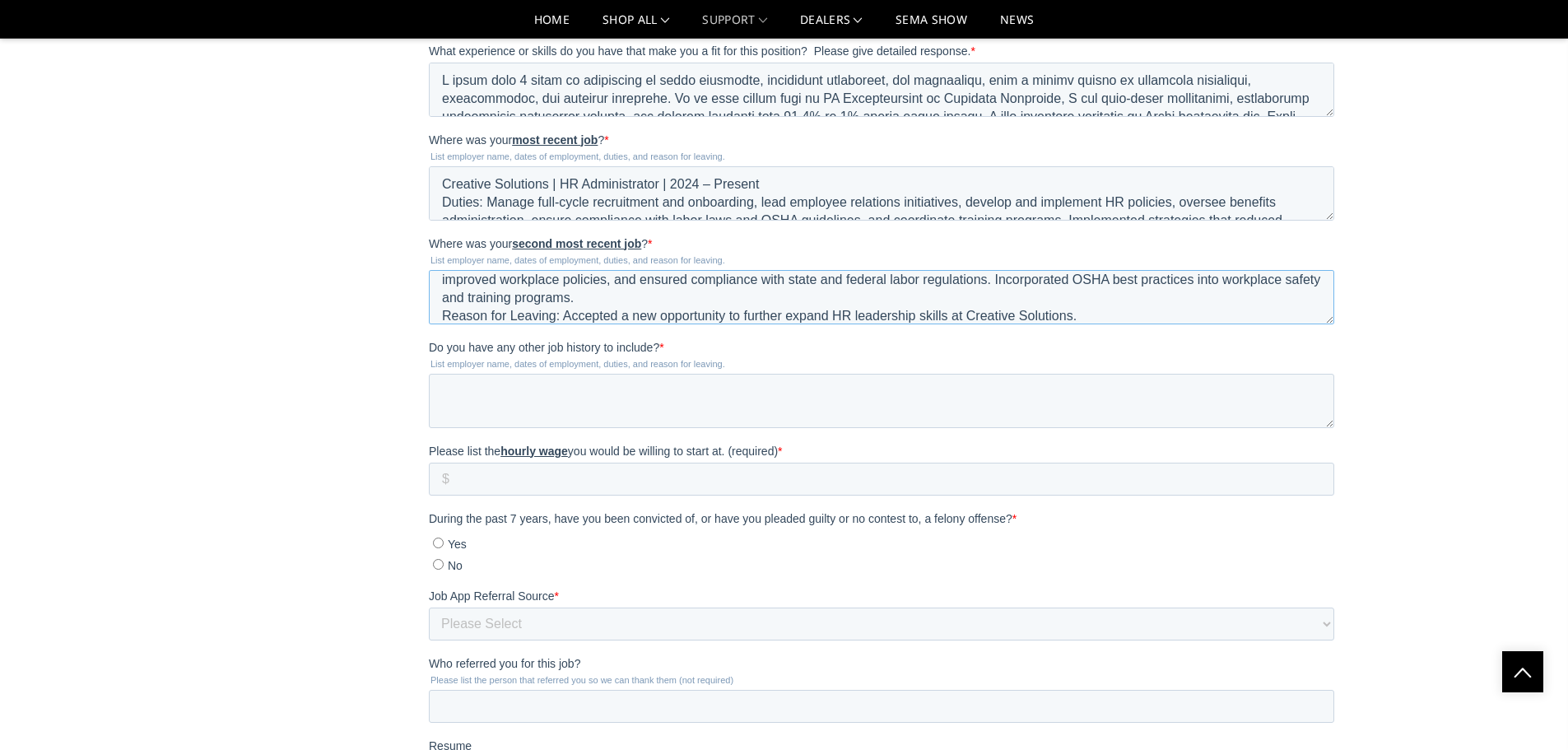
scroll to position [54, 0]
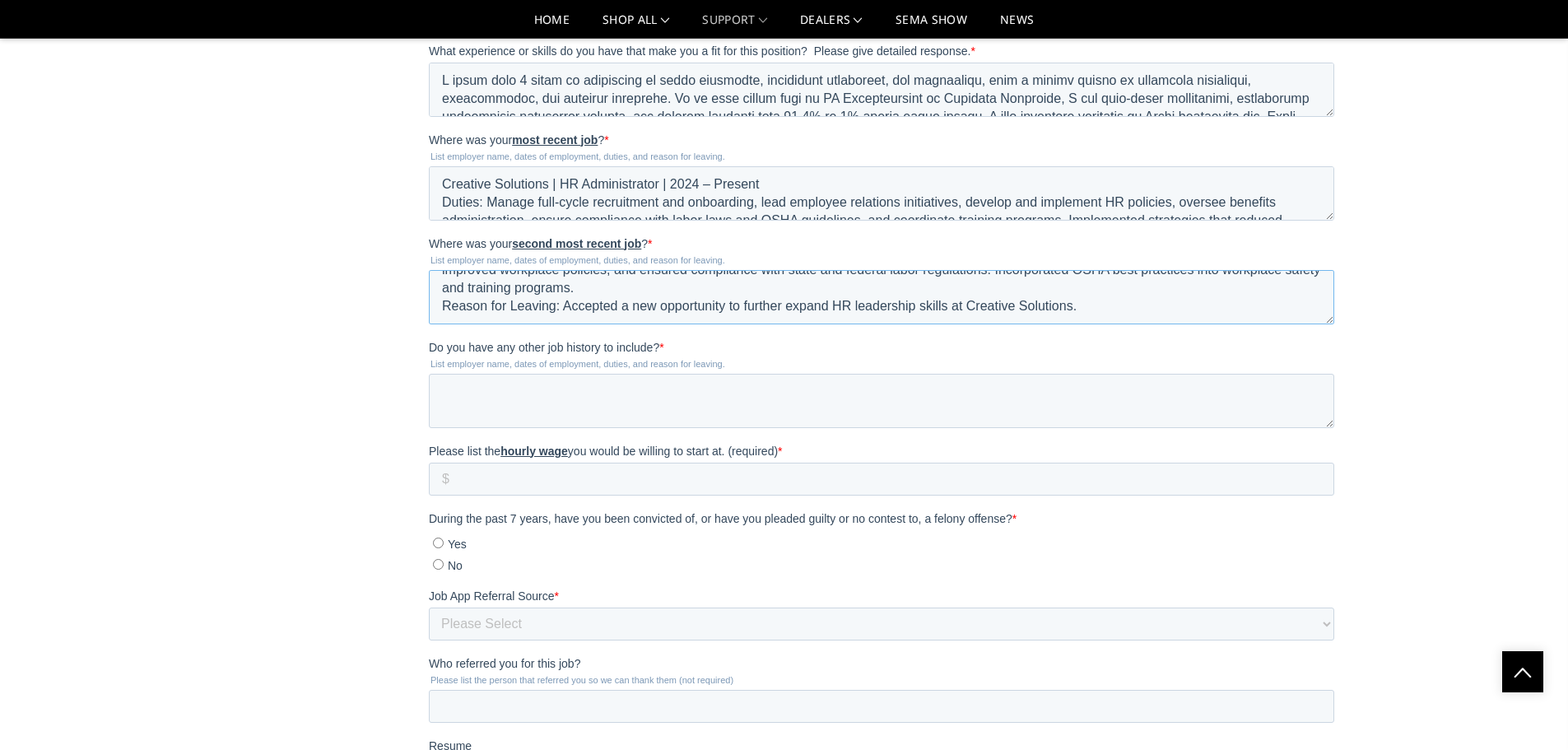
click at [685, 293] on textarea "Titus Regional Medical Center | HR Business Partner | 2019 – 2024 Duties: Direc…" at bounding box center [882, 297] width 906 height 54
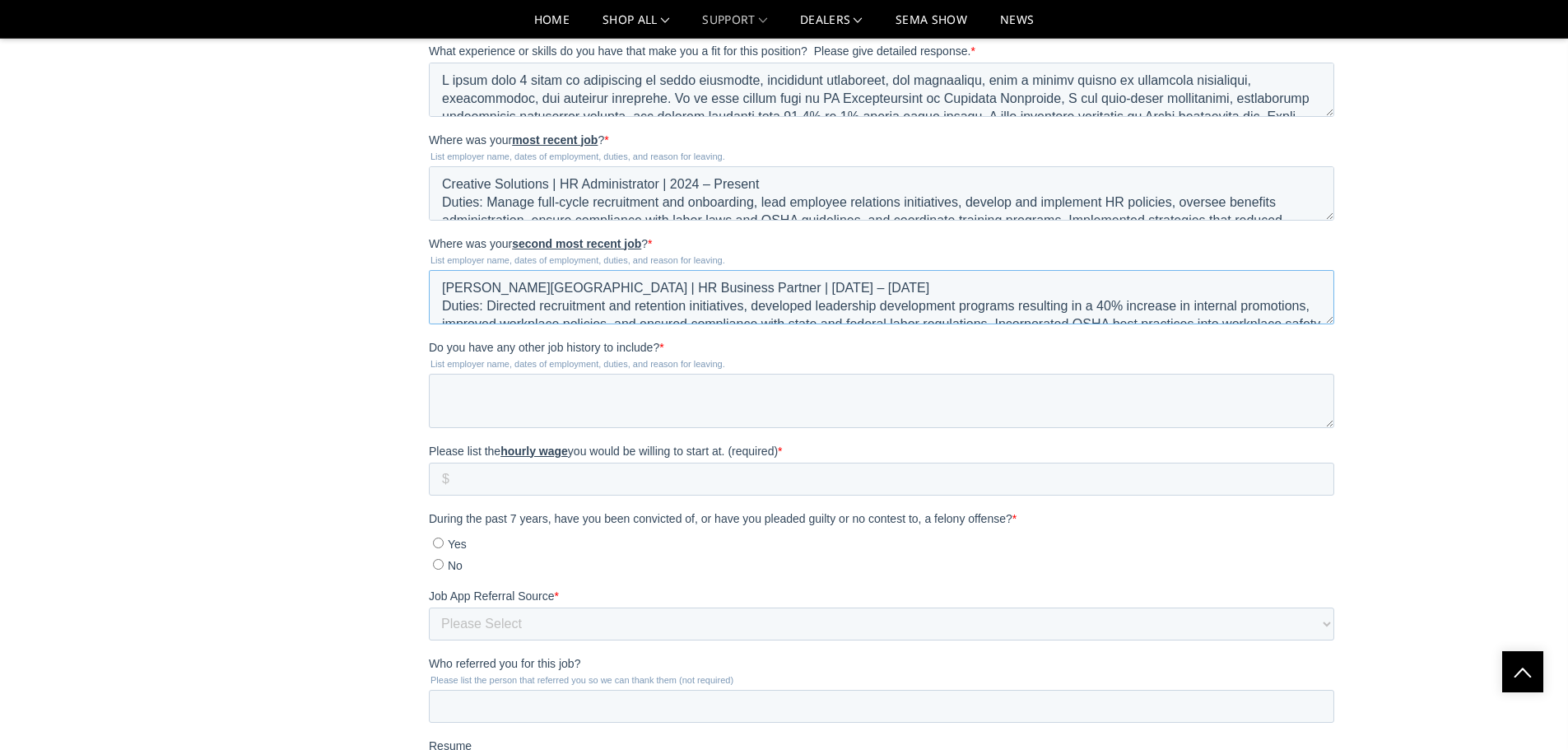
scroll to position [72, 0]
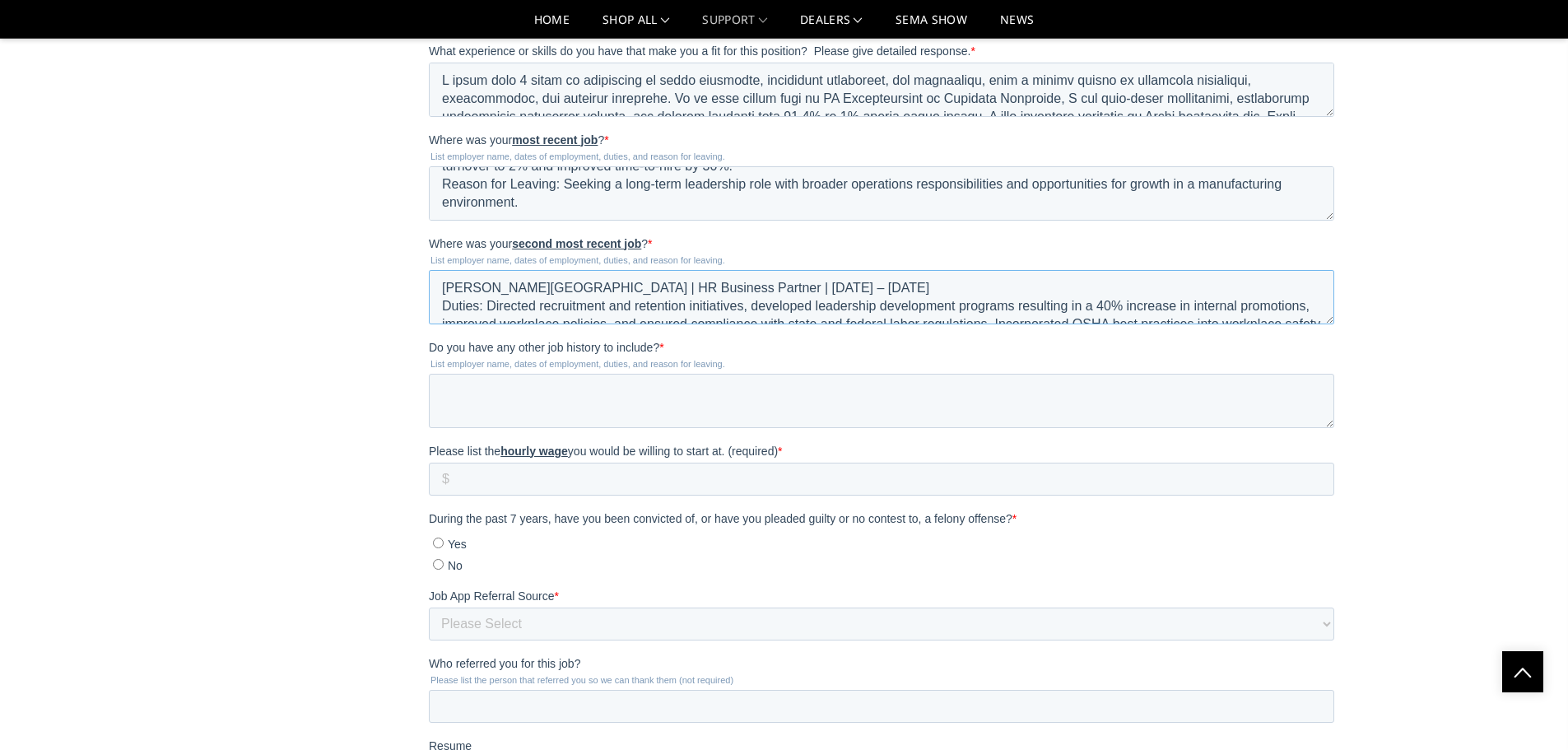
type textarea "Titus Regional Medical Center | HR Business Partner | 2019 – 2024 Duties: Direc…"
click at [750, 174] on textarea "Creative Solutions | HR Administrator | 2024 – Present Duties: Manage full-cycl…" at bounding box center [882, 194] width 906 height 54
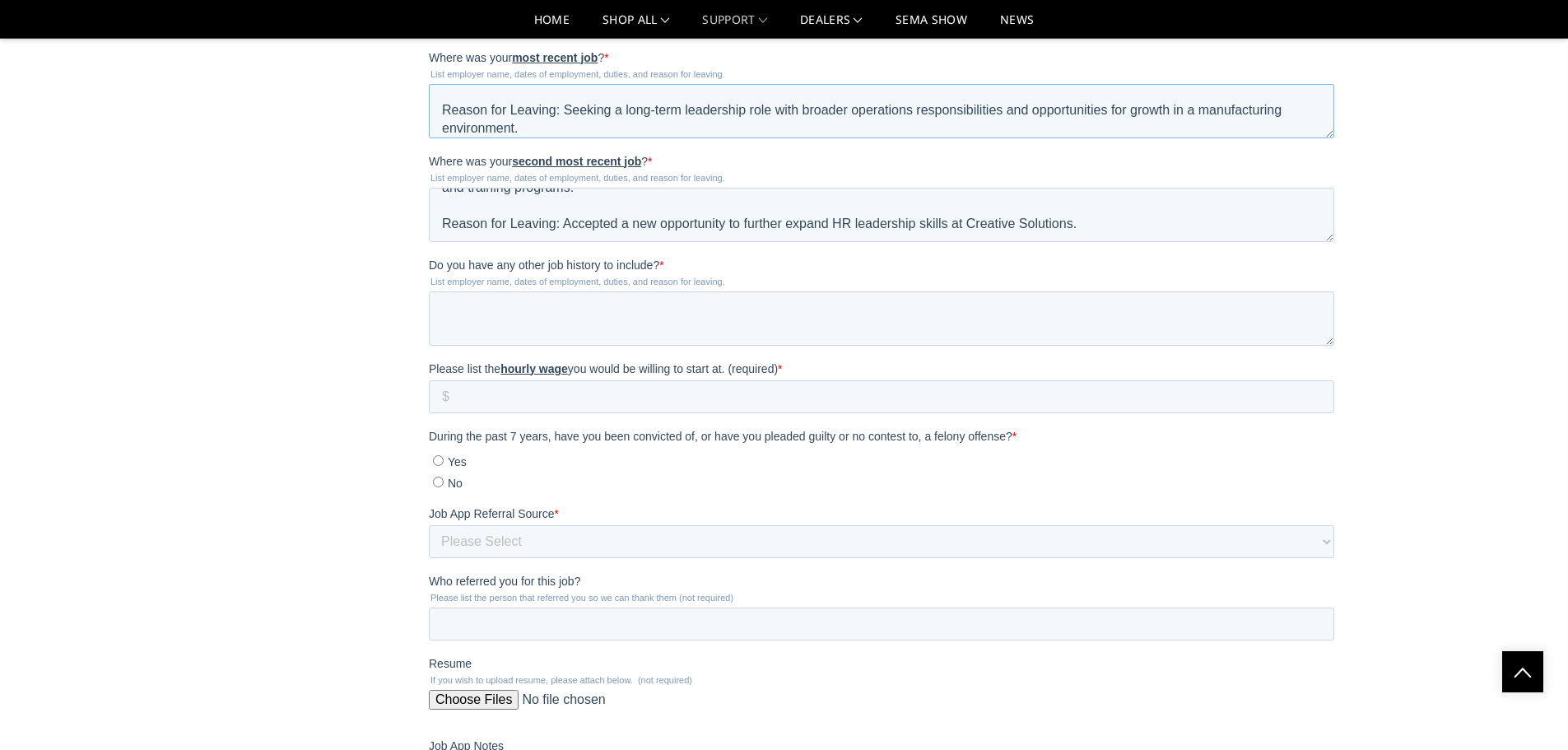
type textarea "Creative Solutions | HR Administrator | 2024 – Present Duties: Manage full-cycl…"
click at [1080, 218] on textarea "Titus Regional Medical Center | HR Business Partner | 2019 – 2024 Duties: Direc…" at bounding box center [882, 215] width 906 height 54
type textarea "Titus Regional Medical Center | HR Business Partner | 2019 – 2024 Duties: Direc…"
click at [545, 285] on legend "List employer name, dates of employment, duties, and reason for leaving." at bounding box center [886, 281] width 913 height 10
click at [541, 309] on textarea "Do you have any other job history to include? *" at bounding box center [882, 319] width 906 height 54
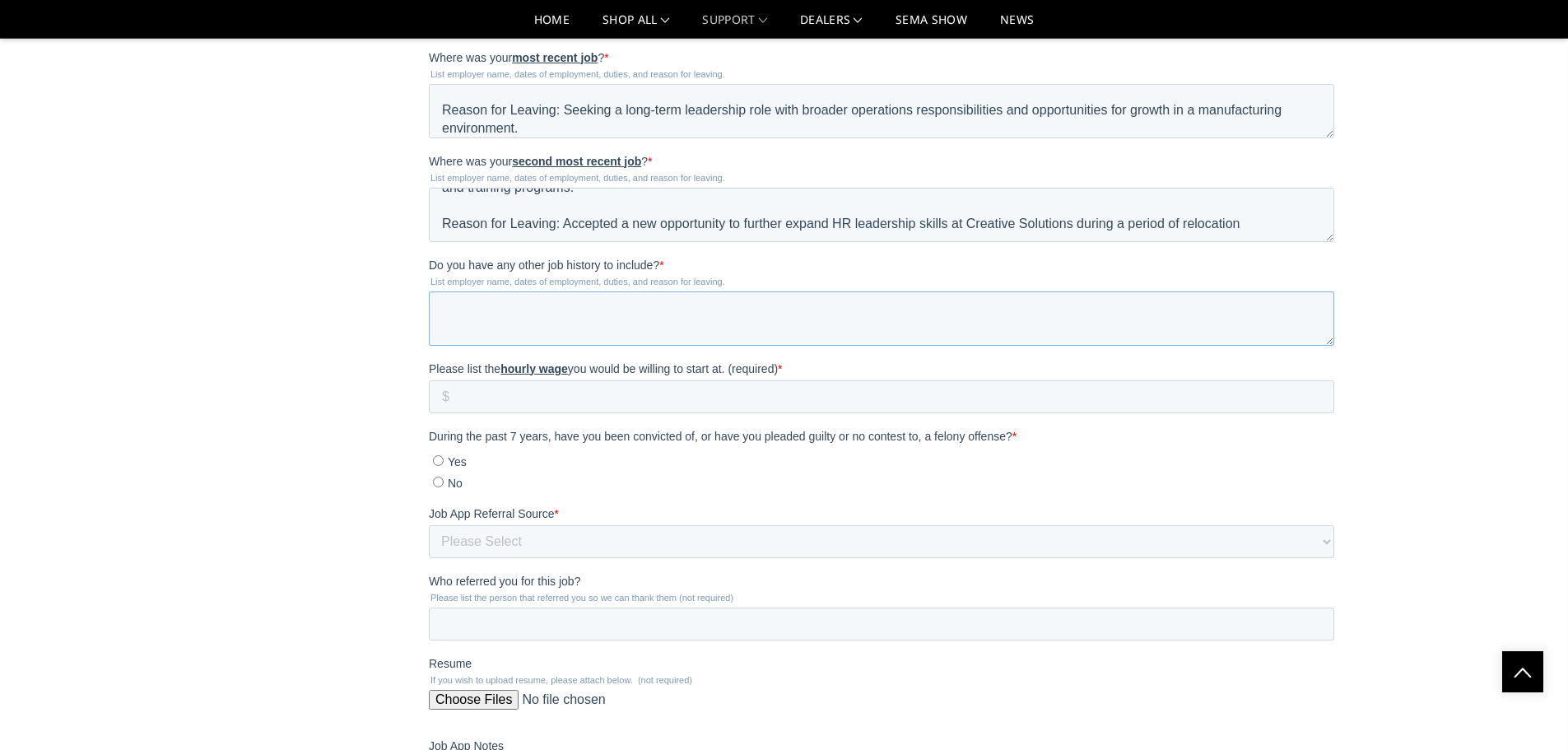
paste textarea "No additional employment history to include."
type textarea "No additional employment history to include."
click at [599, 385] on input "Please list the hourly wage you would be willing to start at. (required) *" at bounding box center [882, 397] width 906 height 33
drag, startPoint x: 585, startPoint y: 396, endPoint x: 347, endPoint y: 407, distance: 238.3
click html "JOB APPLICATION: By submitting this job application, I certify my answers to be…"
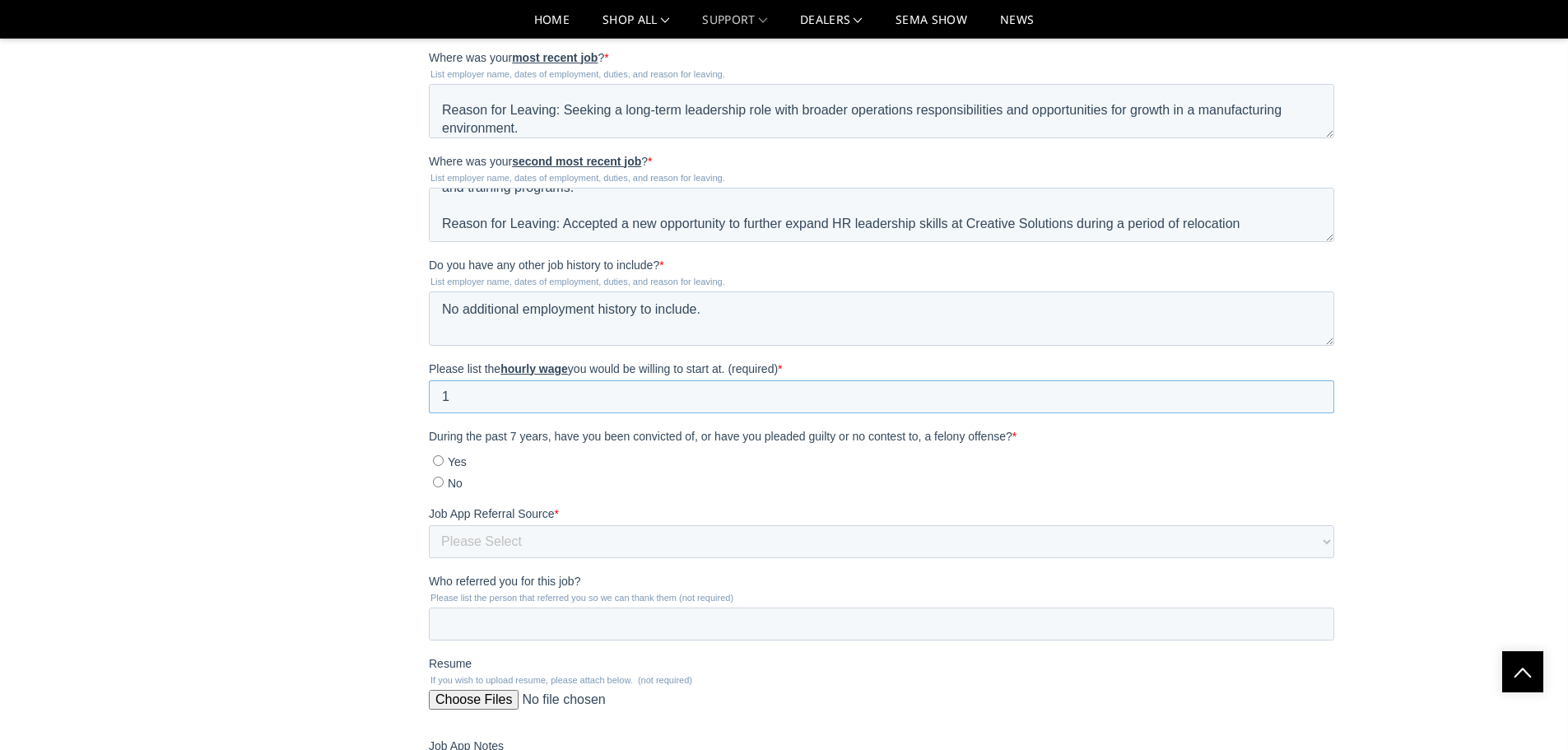
click at [1315, 391] on input "1" at bounding box center [882, 397] width 906 height 33
click at [1315, 391] on input "2" at bounding box center [882, 397] width 906 height 33
click at [1315, 391] on input "3" at bounding box center [882, 397] width 906 height 33
click at [1315, 391] on input "4" at bounding box center [882, 397] width 906 height 33
type input "5"
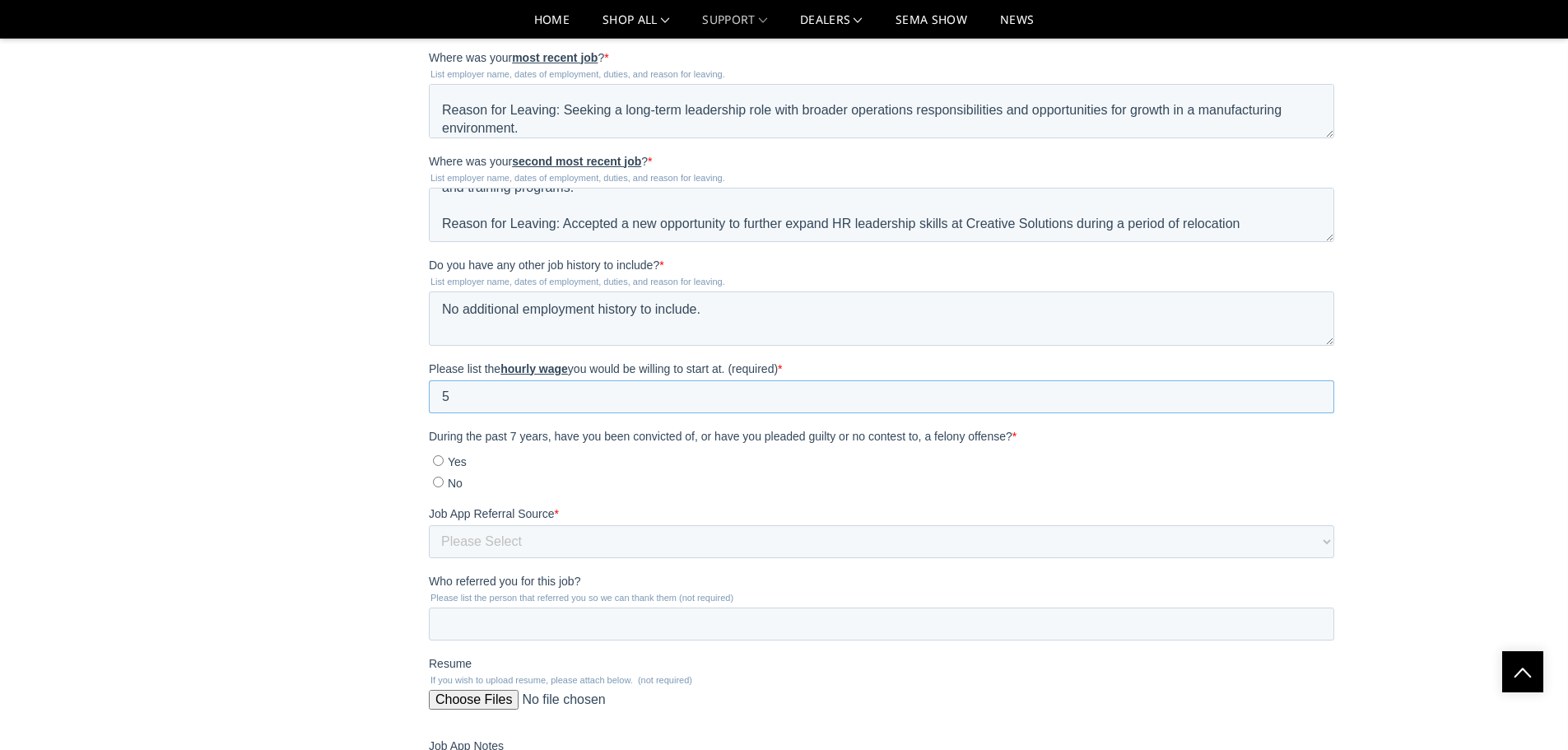
click at [1315, 391] on input "5" at bounding box center [882, 397] width 906 height 33
click at [499, 401] on input "30" at bounding box center [882, 397] width 906 height 33
type input "35"
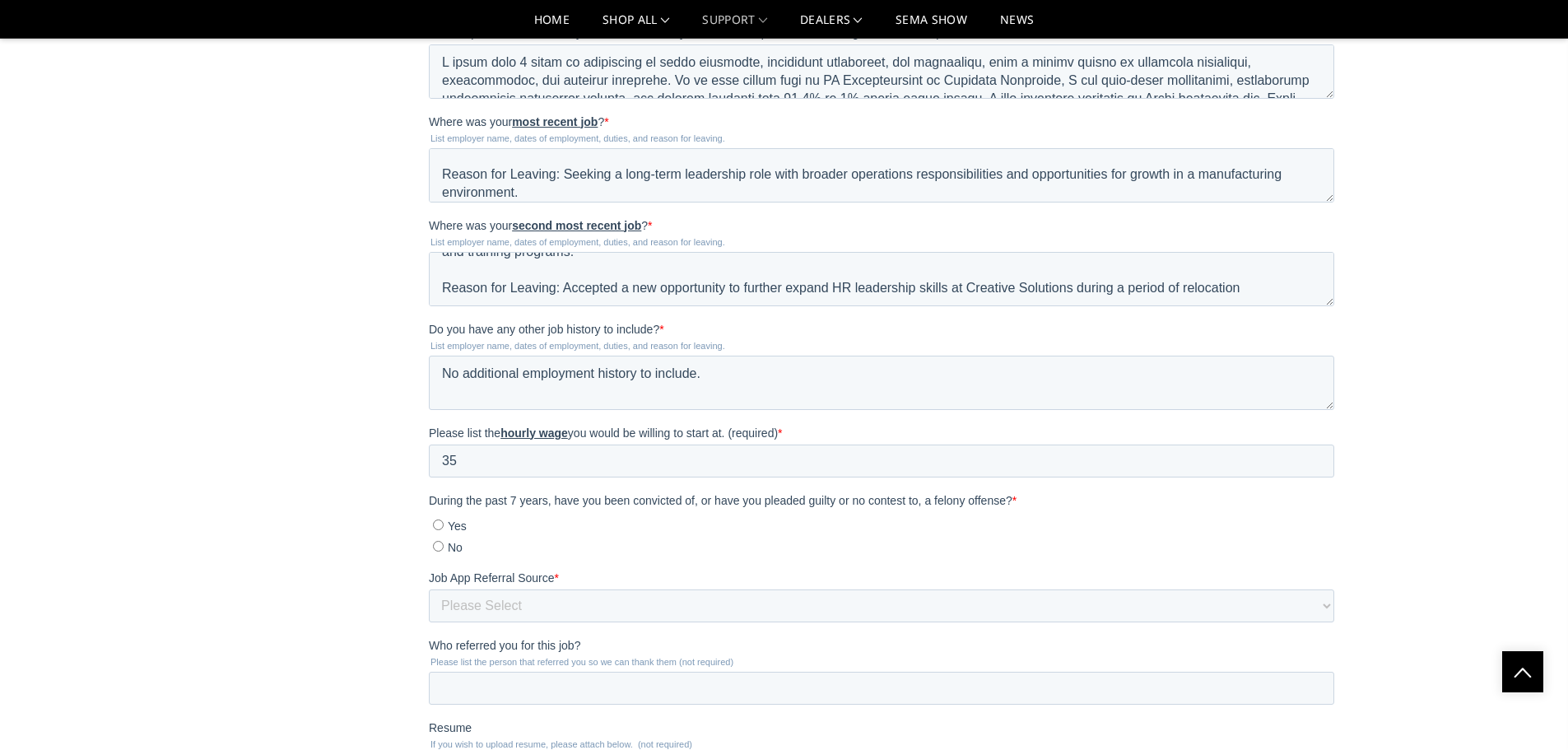
scroll to position [1539, 0]
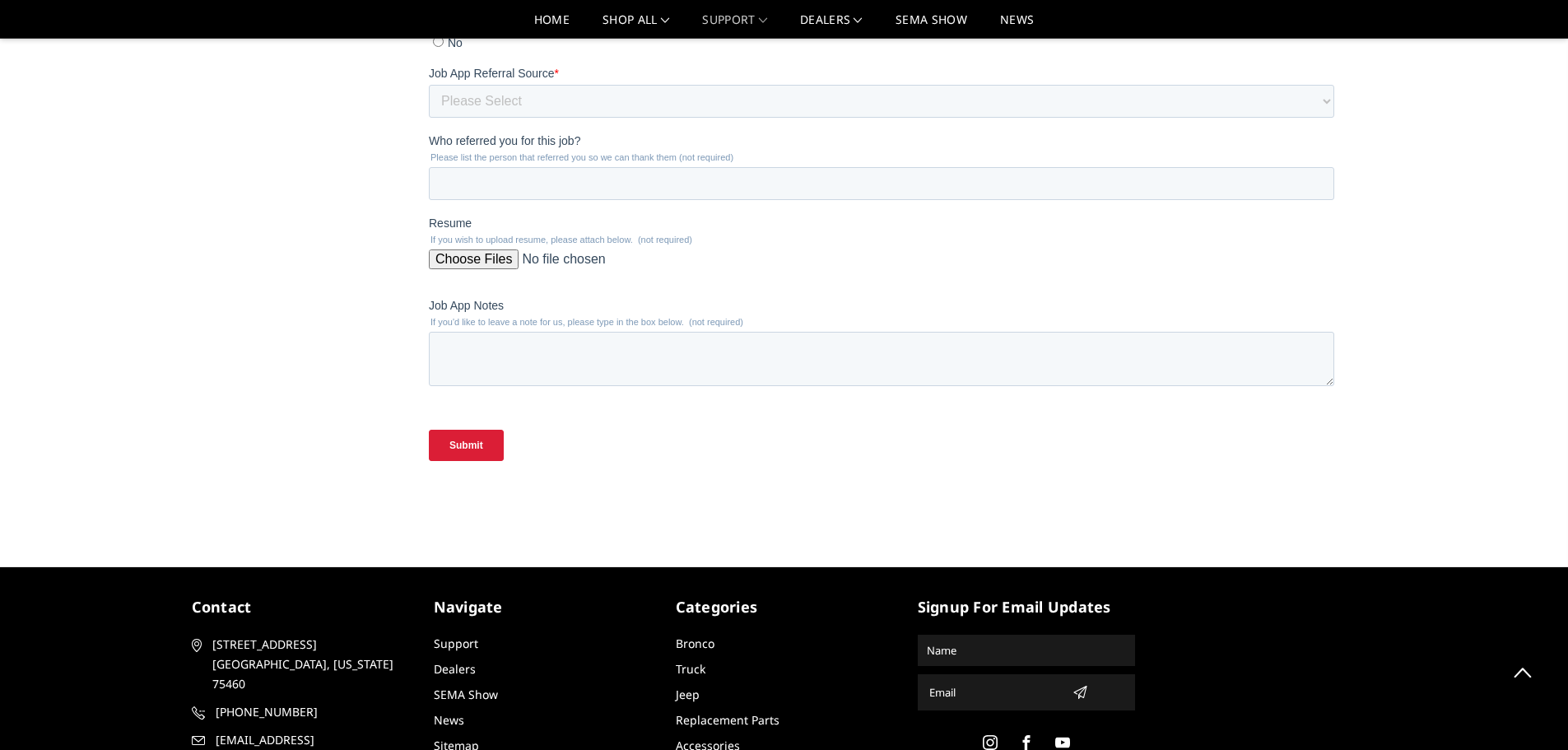
scroll to position [2158, 0]
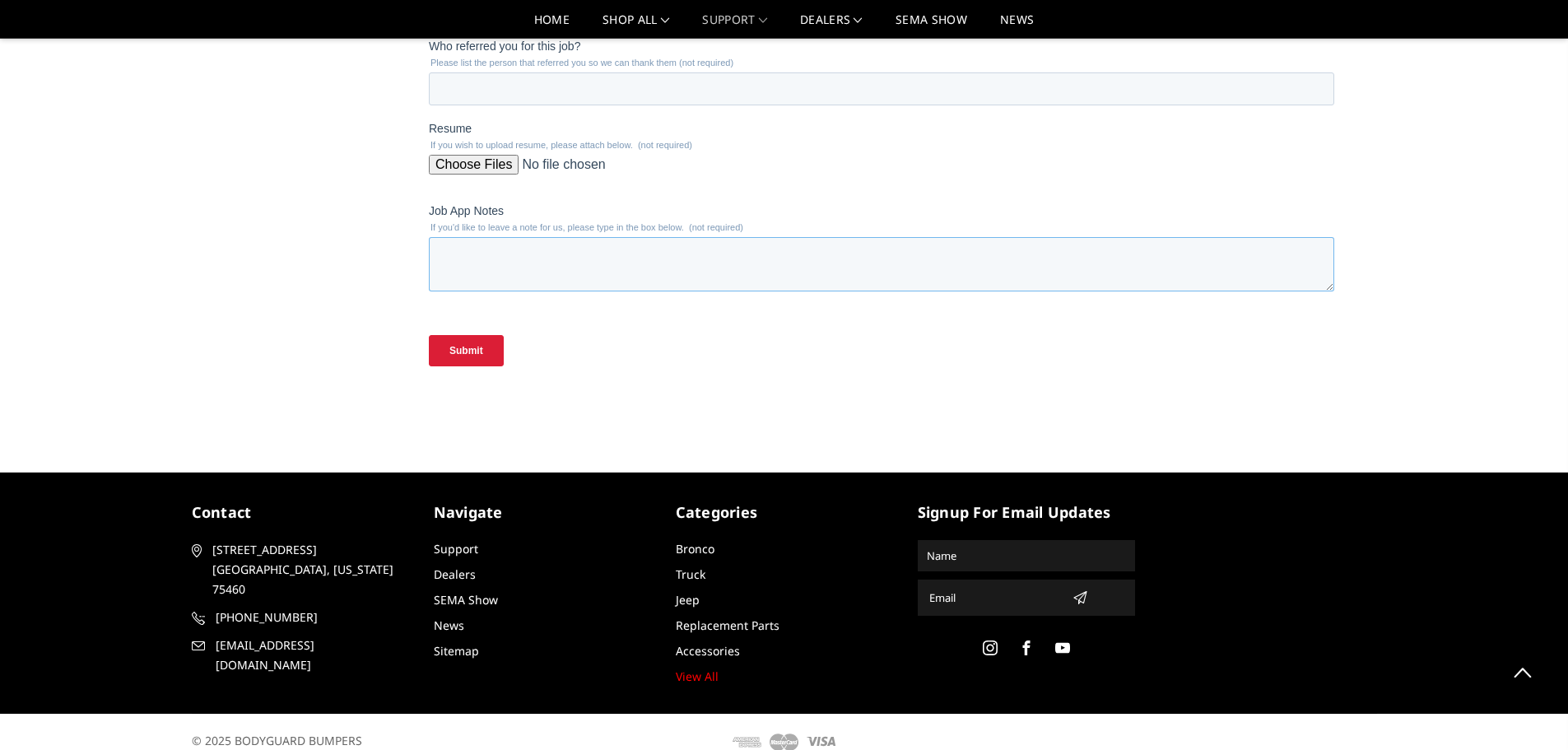
click at [493, 263] on textarea "Job App Notes" at bounding box center [882, 264] width 906 height 54
paste textarea "Given the leadership scope of this role and my experience in HR, operations, an…"
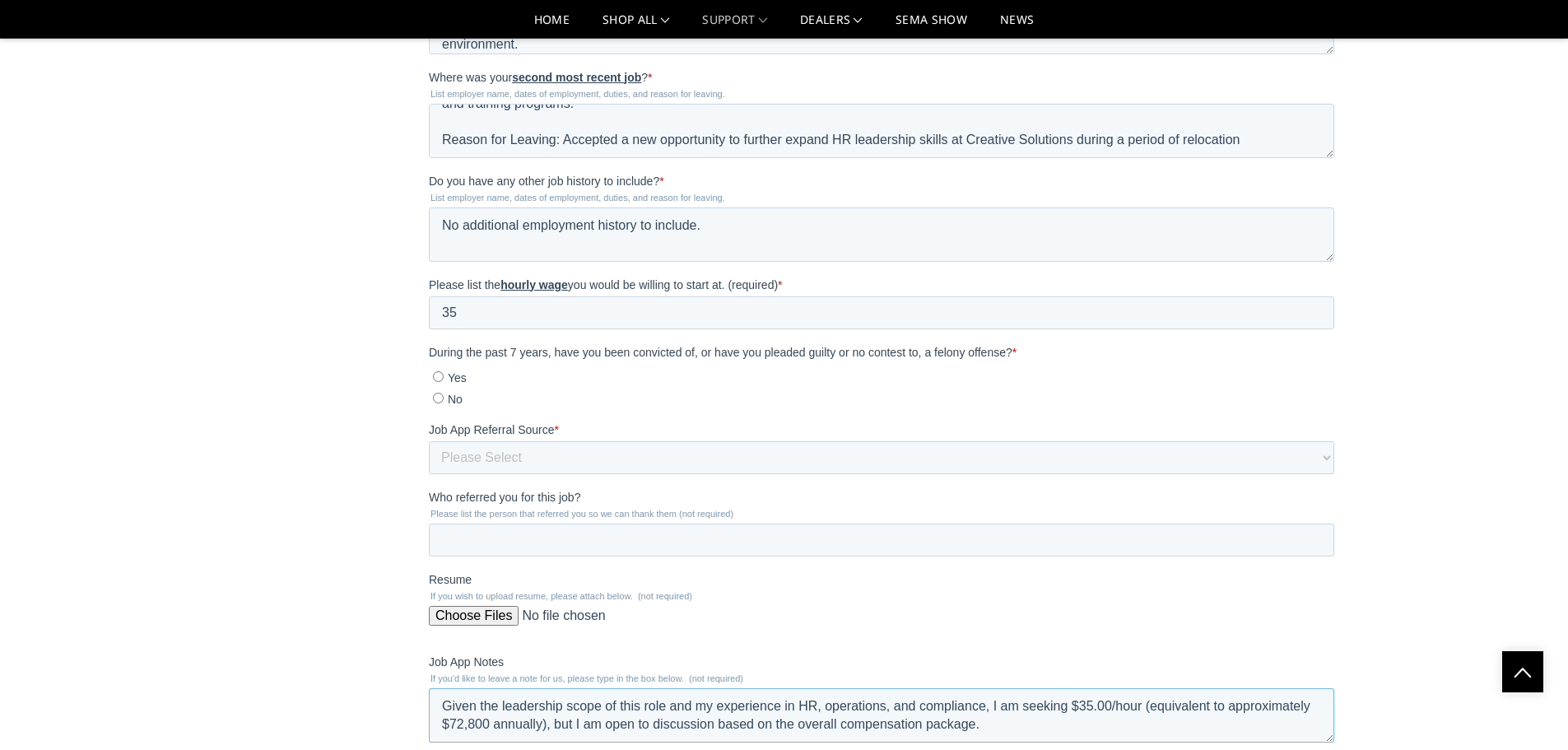
scroll to position [1664, 0]
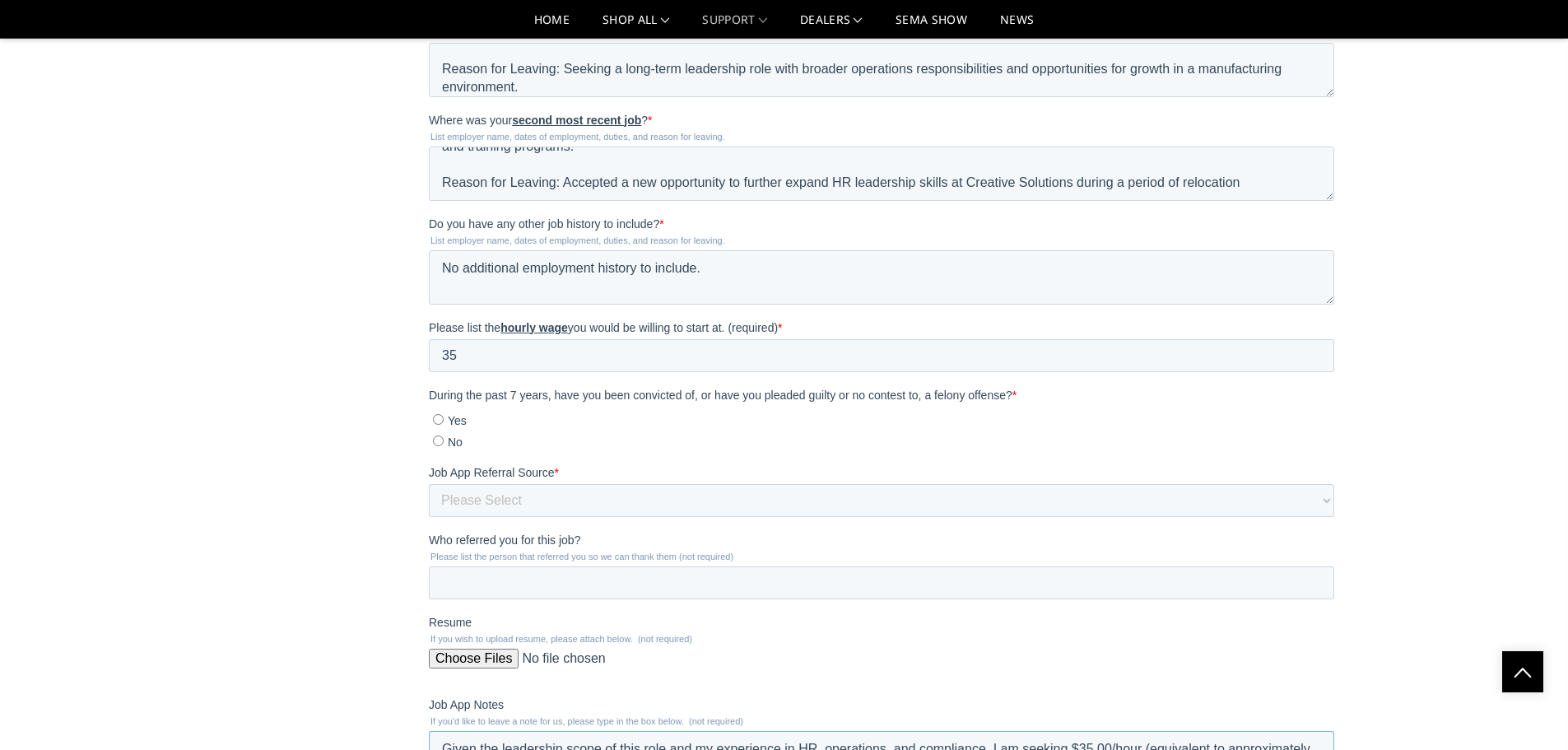
type textarea "Given the leadership scope of this role and my experience in HR, operations, an…"
click at [441, 441] on input "No" at bounding box center [438, 440] width 11 height 11
radio input "true"
click at [494, 492] on select "Please Select Radio Ad Street Sign Someone who works there Texas Workforce Refe…" at bounding box center [882, 501] width 906 height 33
select select "Indeed"
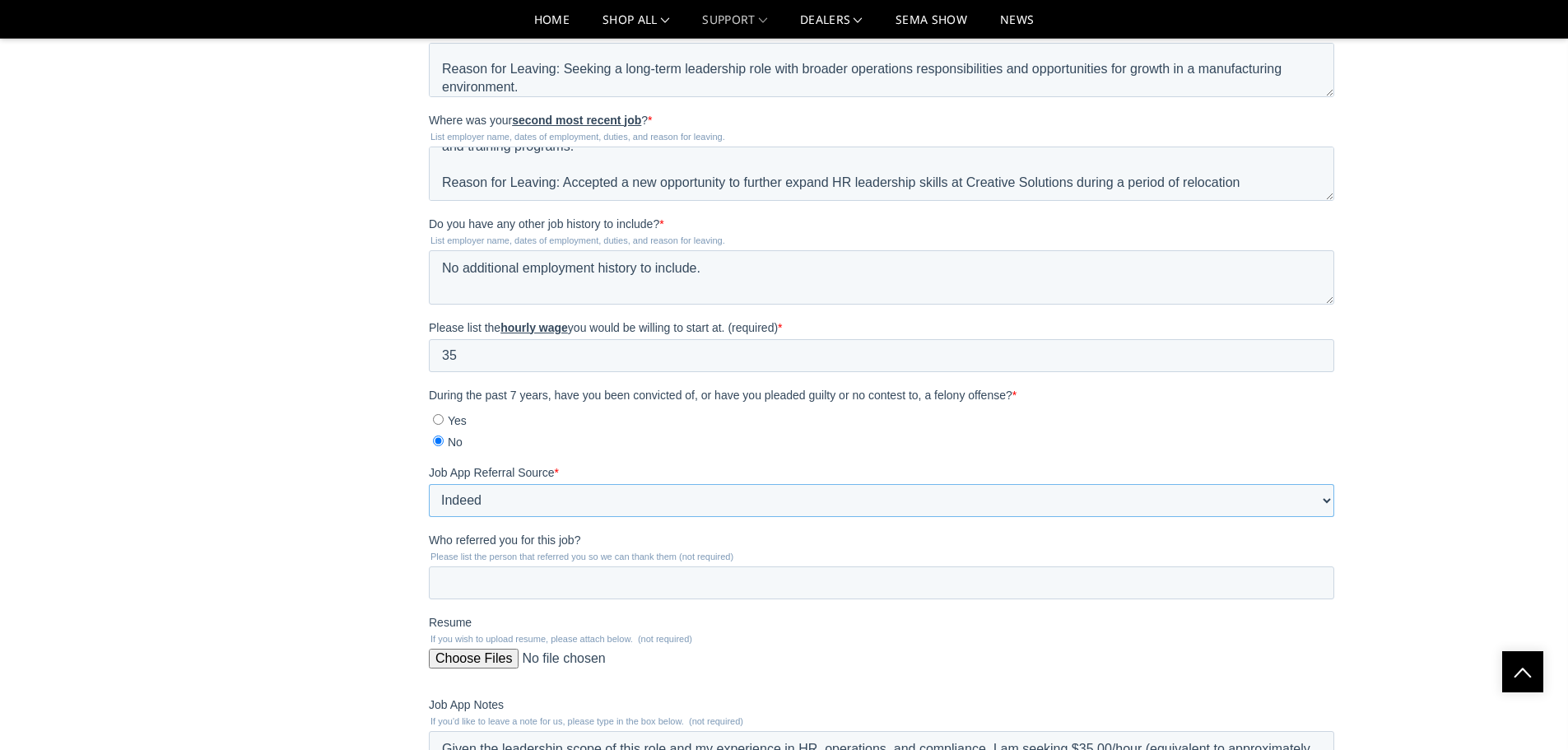
click at [429, 517] on select "Please Select Radio Ad Street Sign Someone who works there Texas Workforce Refe…" at bounding box center [882, 501] width 906 height 33
click at [519, 582] on input "Who referred you for this job?" at bounding box center [882, 582] width 906 height 33
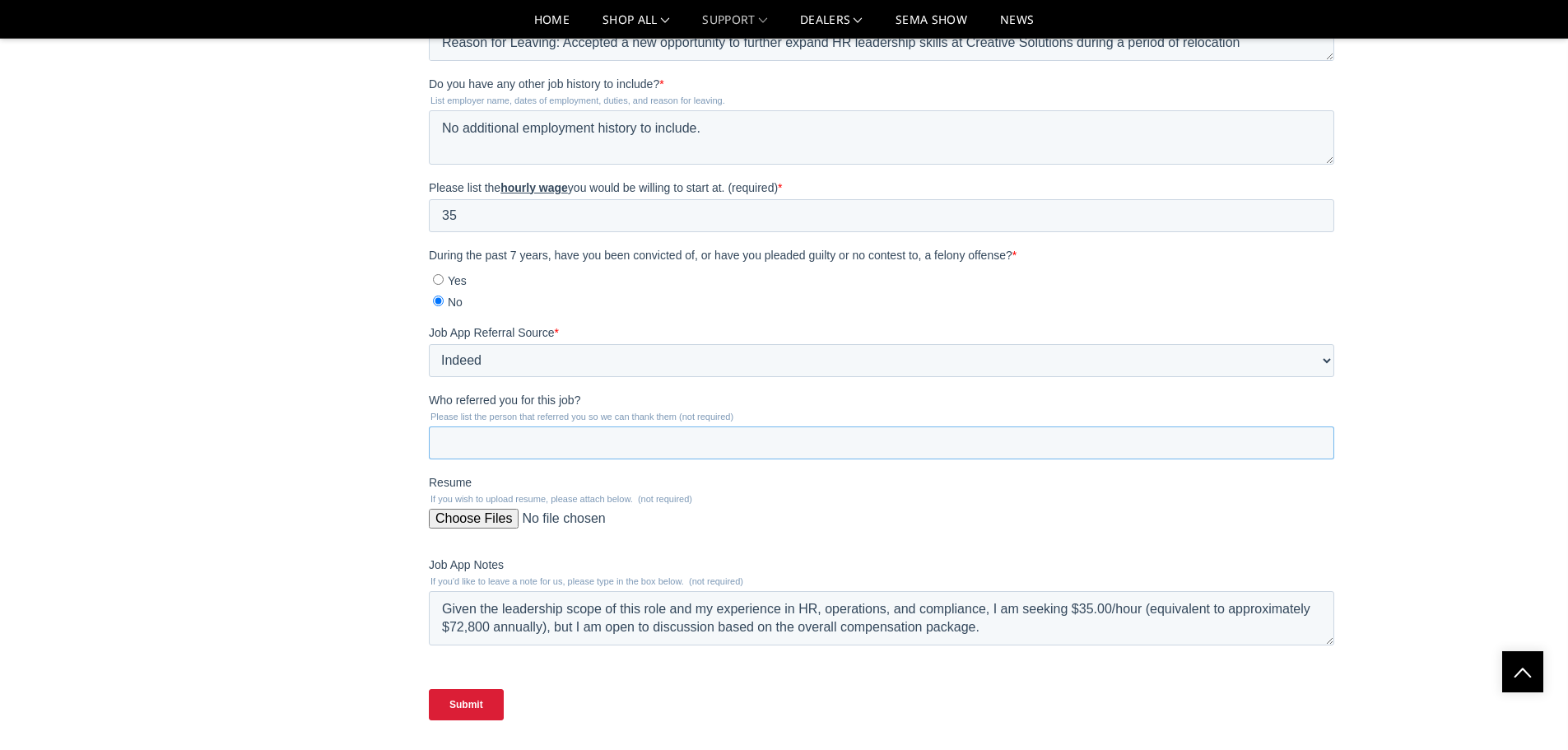
scroll to position [1828, 0]
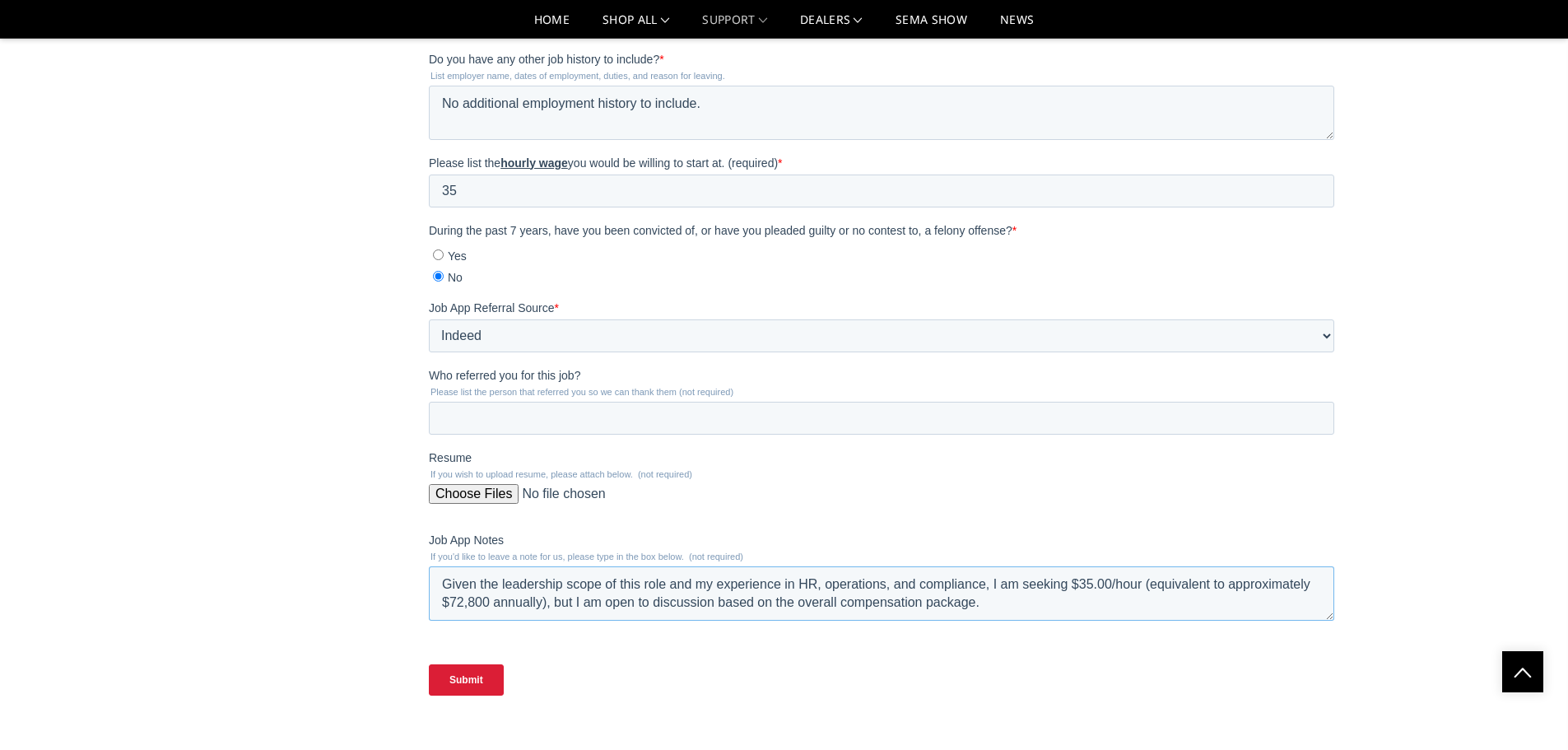
click at [1027, 608] on textarea "Given the leadership scope of this role and my experience in HR, operations, an…" at bounding box center [882, 593] width 906 height 54
paste textarea "I am deeply committed to fostering operational excellence, building high-perfor…"
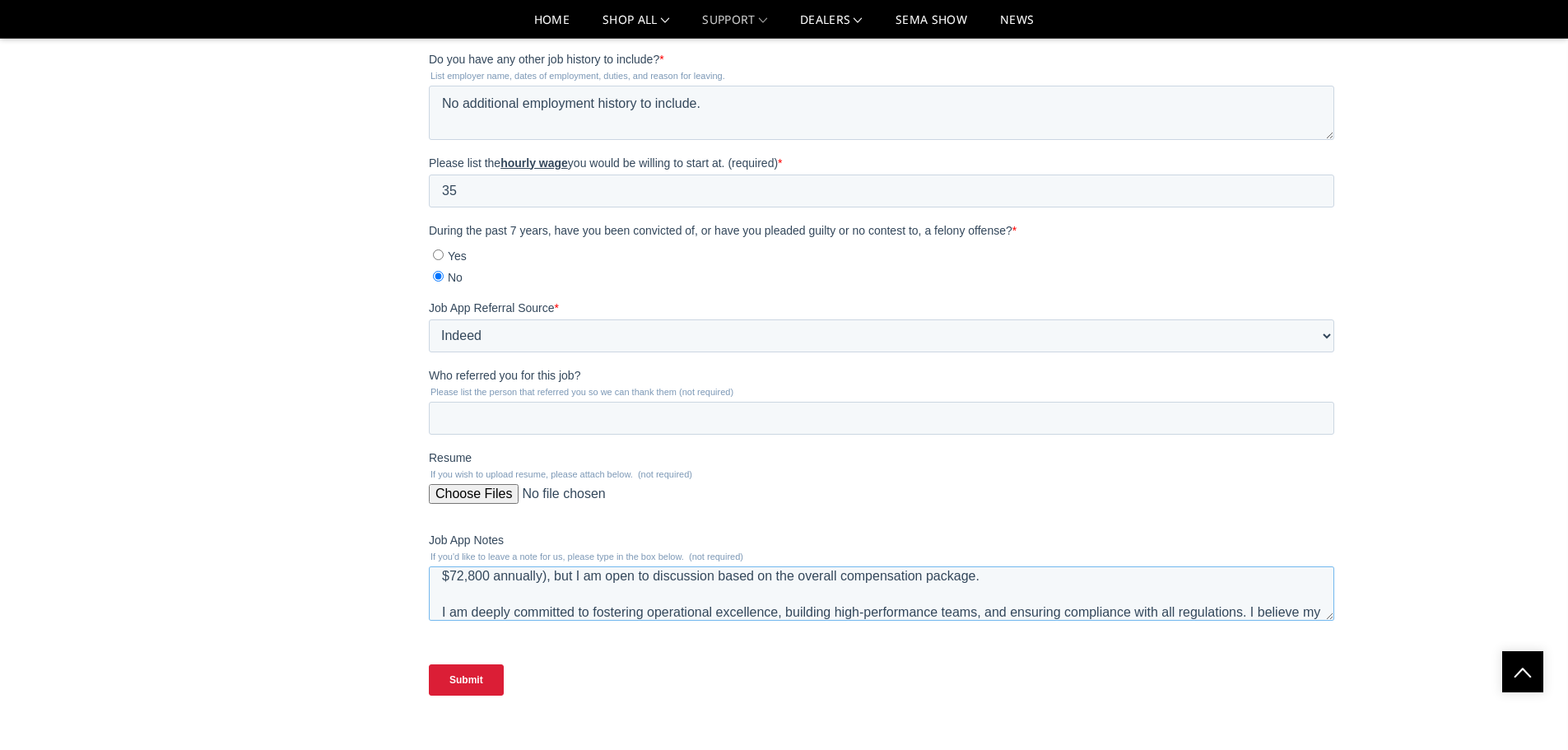
scroll to position [63, 0]
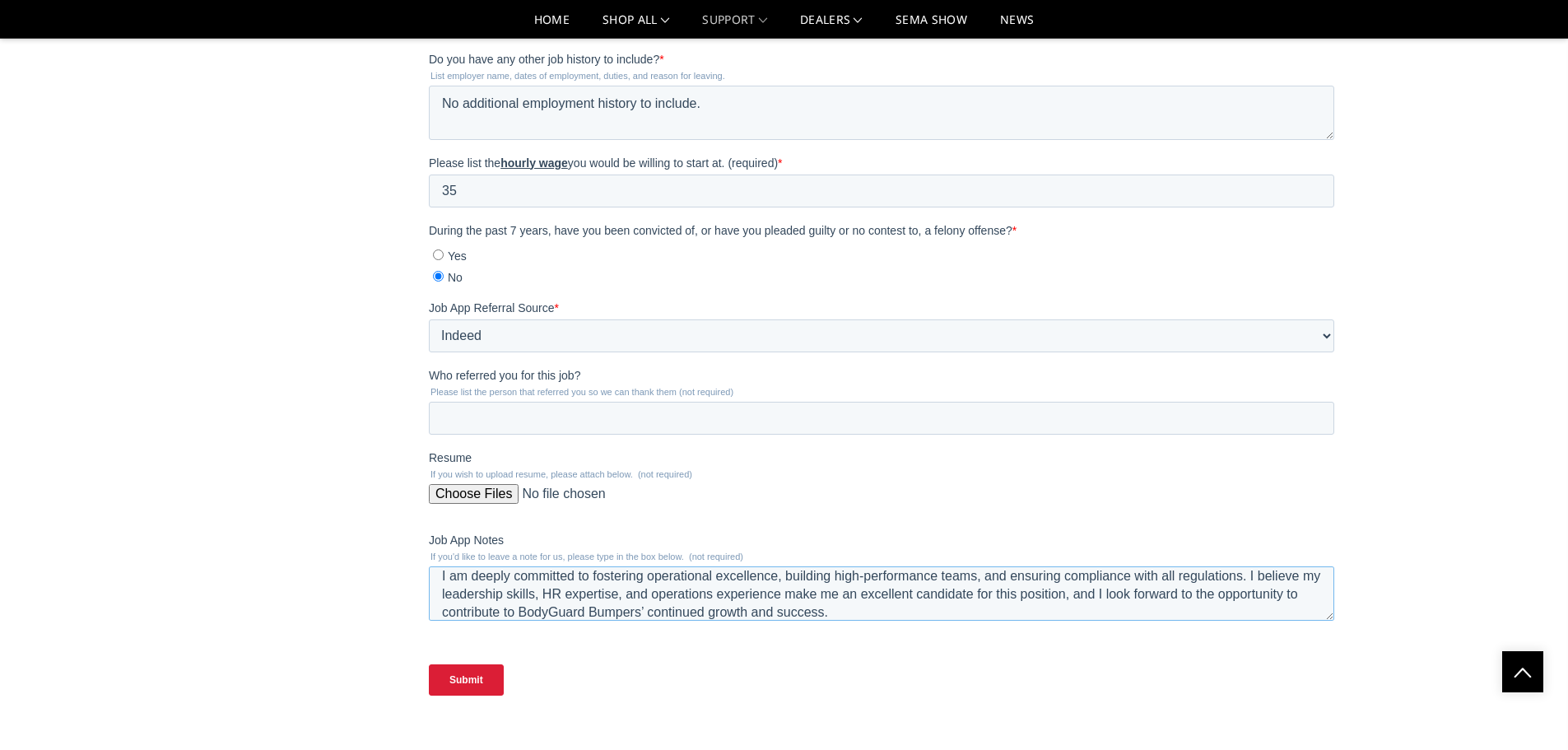
type textarea "Given the leadership scope of this role and my experience in HR, operations, an…"
click at [480, 674] on input "Submit" at bounding box center [467, 680] width 75 height 32
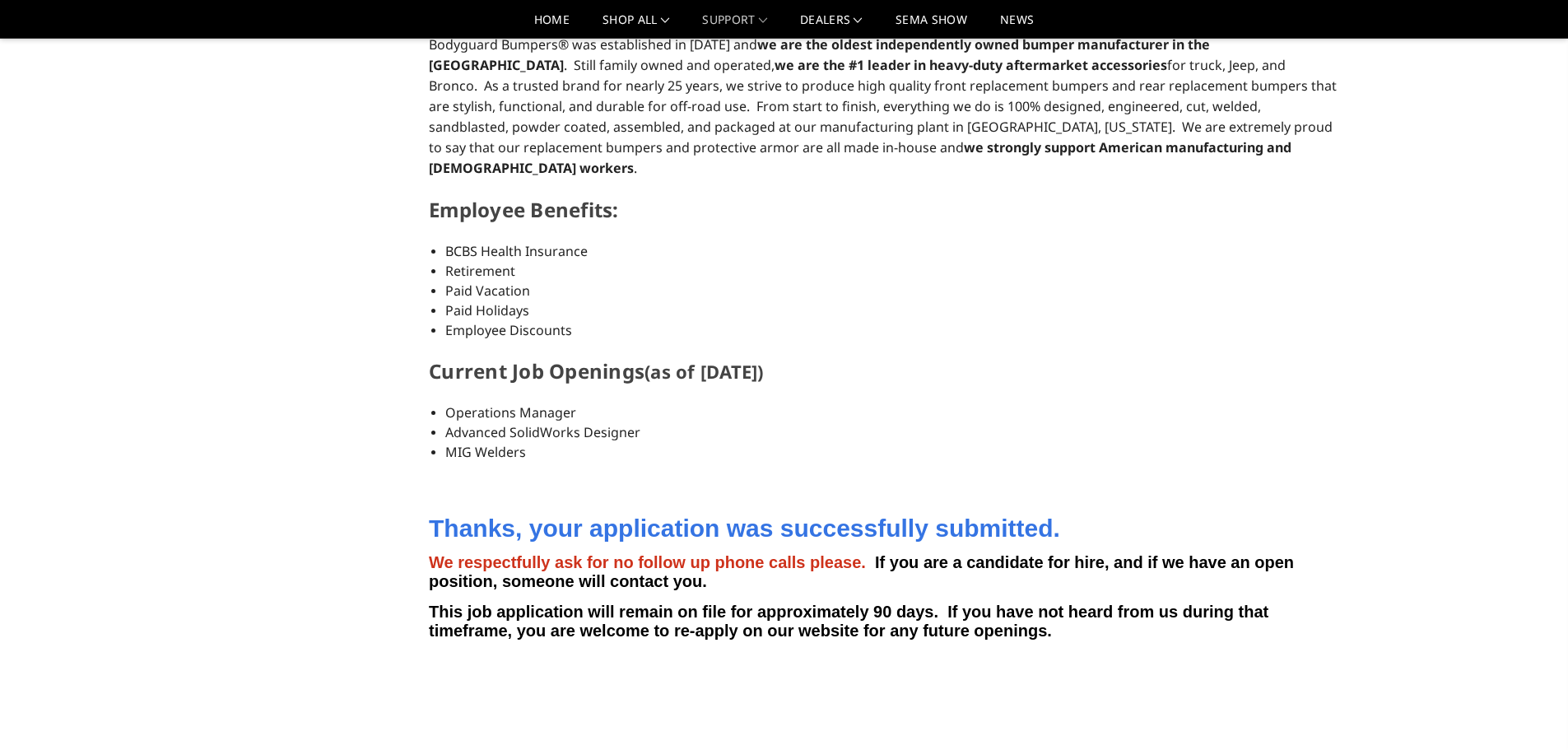
scroll to position [659, 0]
